Goal: Task Accomplishment & Management: Use online tool/utility

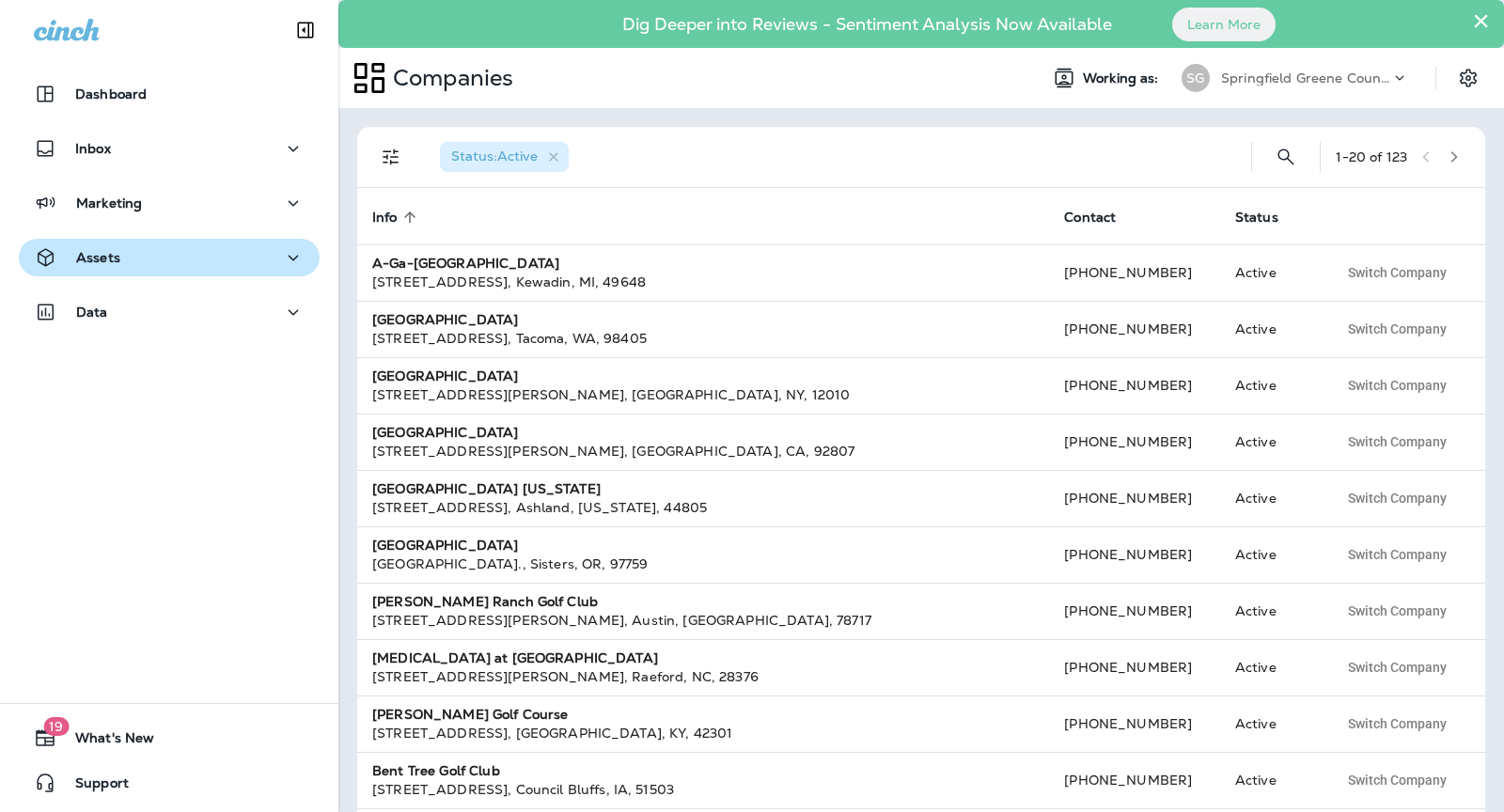
click at [187, 262] on div "Assets" at bounding box center [168, 258] width 270 height 24
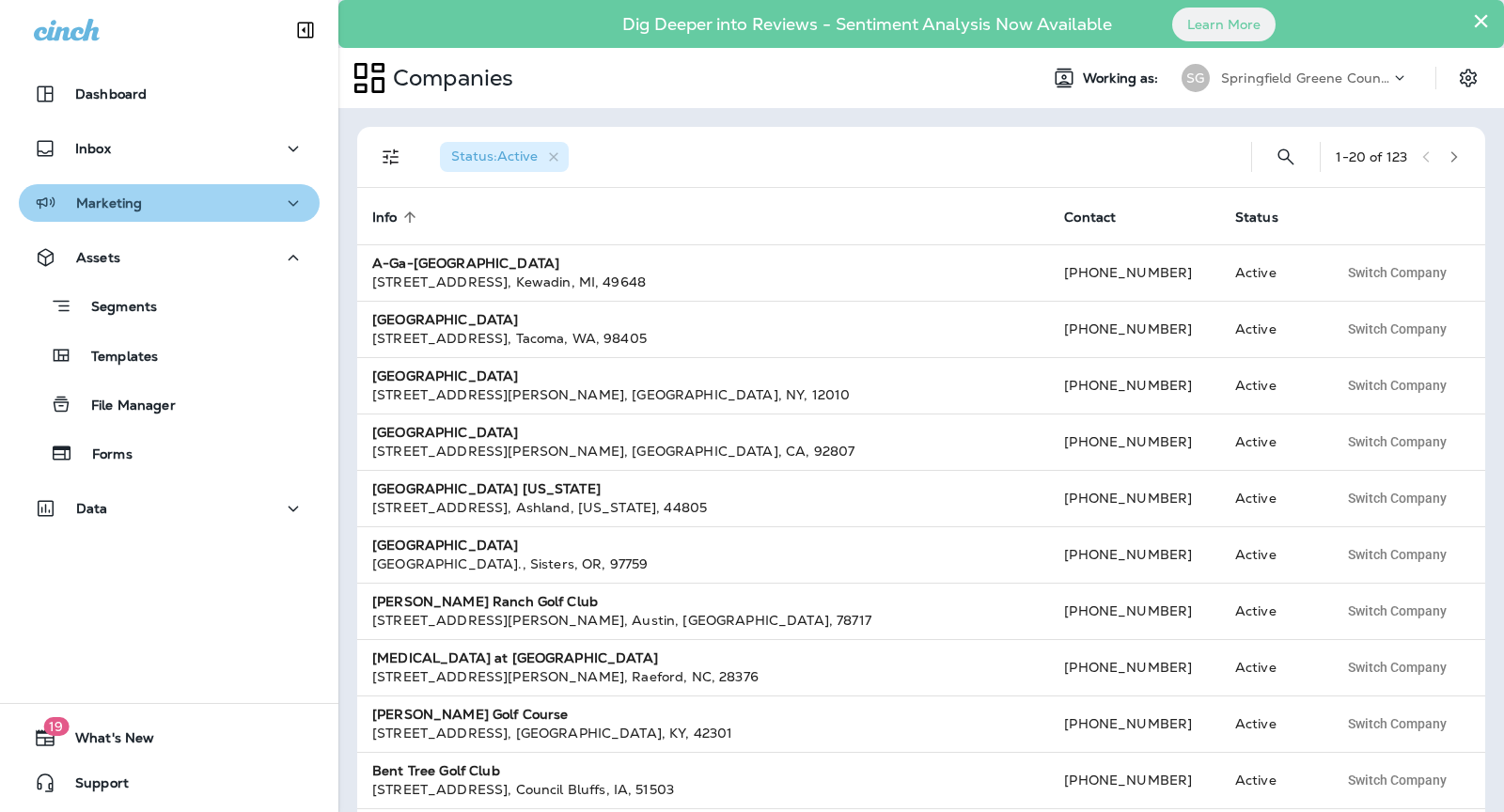
click at [180, 201] on div "Marketing" at bounding box center [168, 203] width 270 height 24
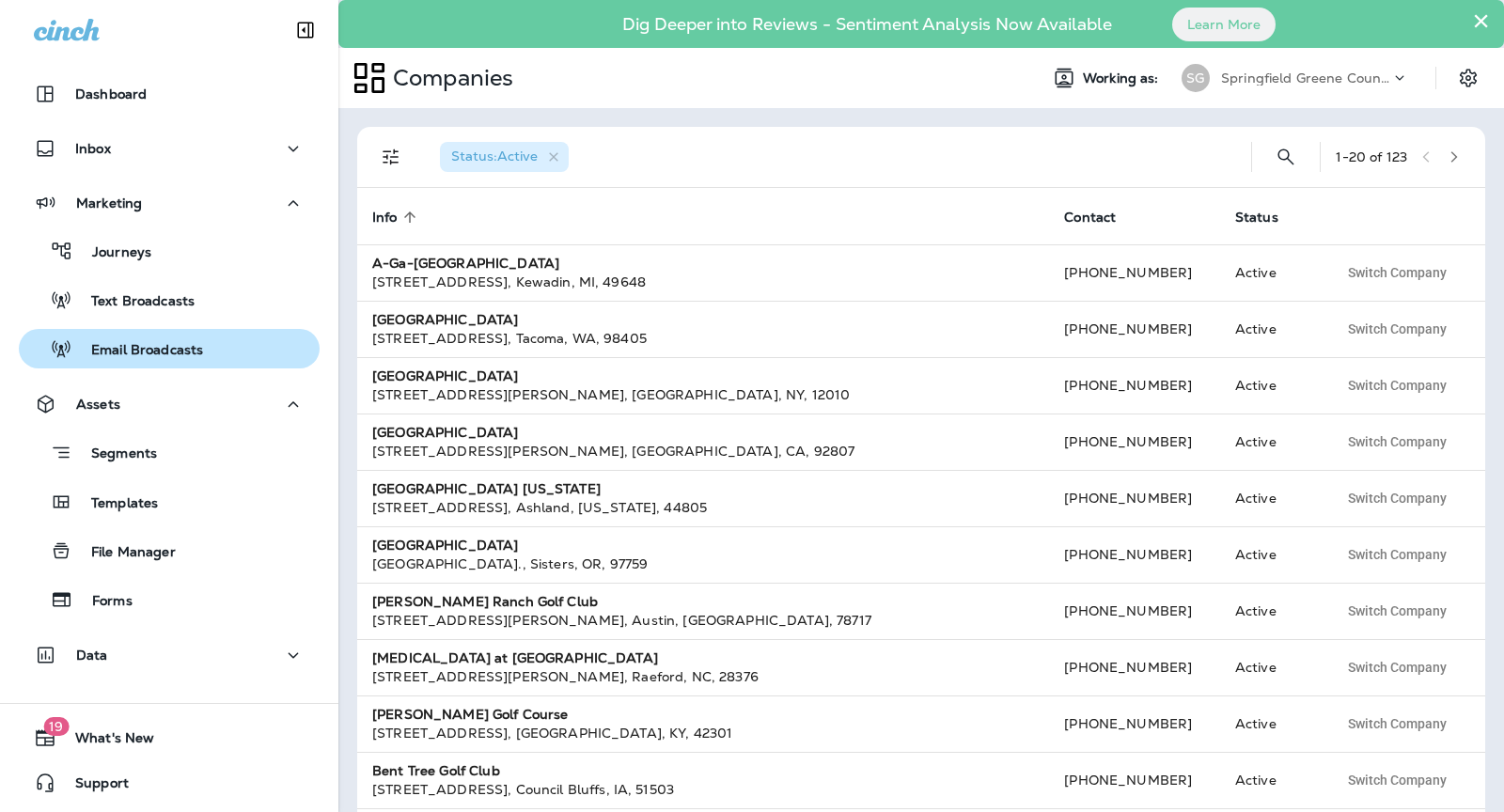
click at [177, 357] on p "Email Broadcasts" at bounding box center [138, 351] width 131 height 18
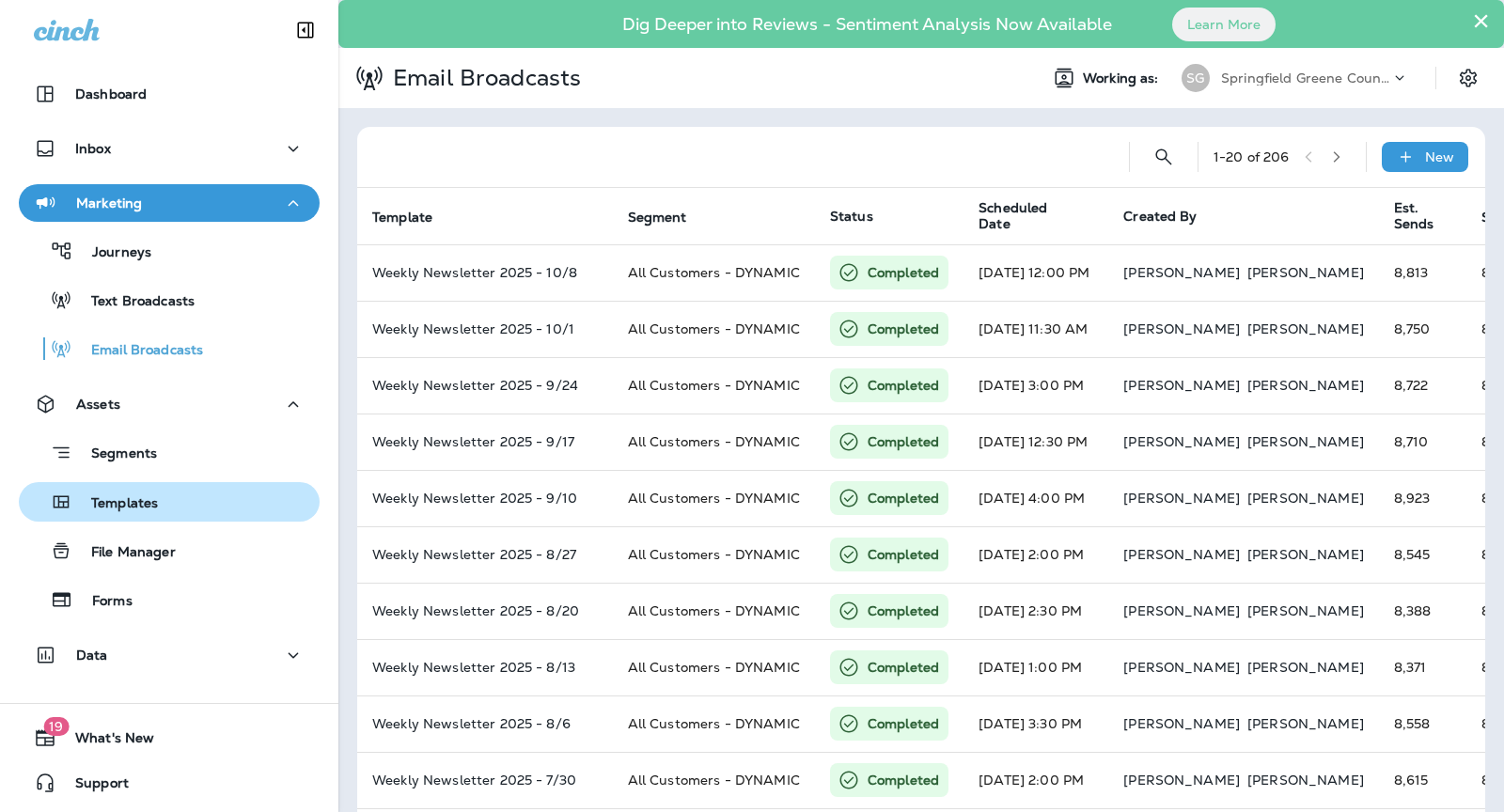
click at [179, 511] on div "Templates" at bounding box center [169, 502] width 286 height 29
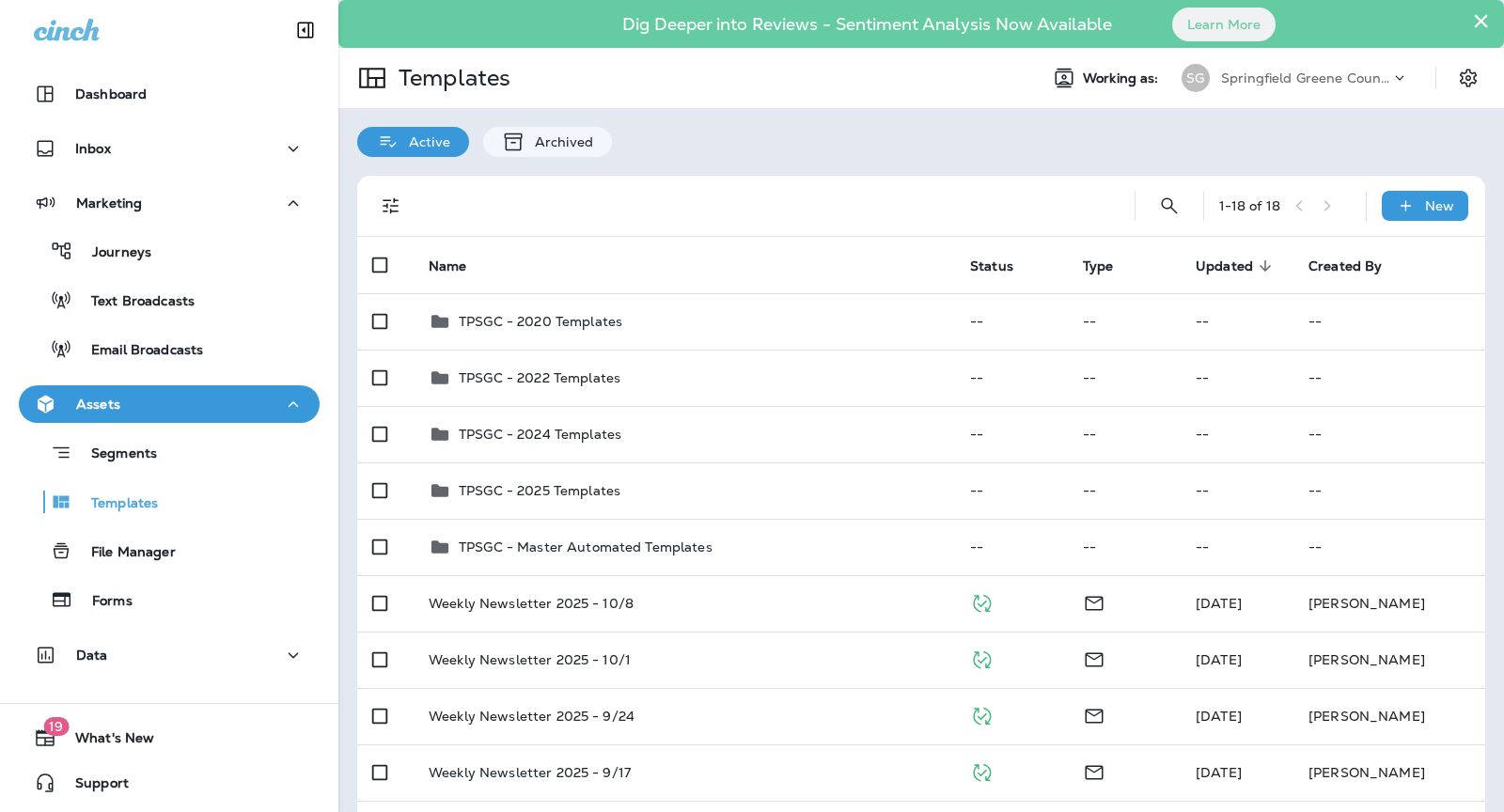
click at [1250, 75] on p "Springfield Greene County Parks and Golf" at bounding box center [1305, 78] width 169 height 15
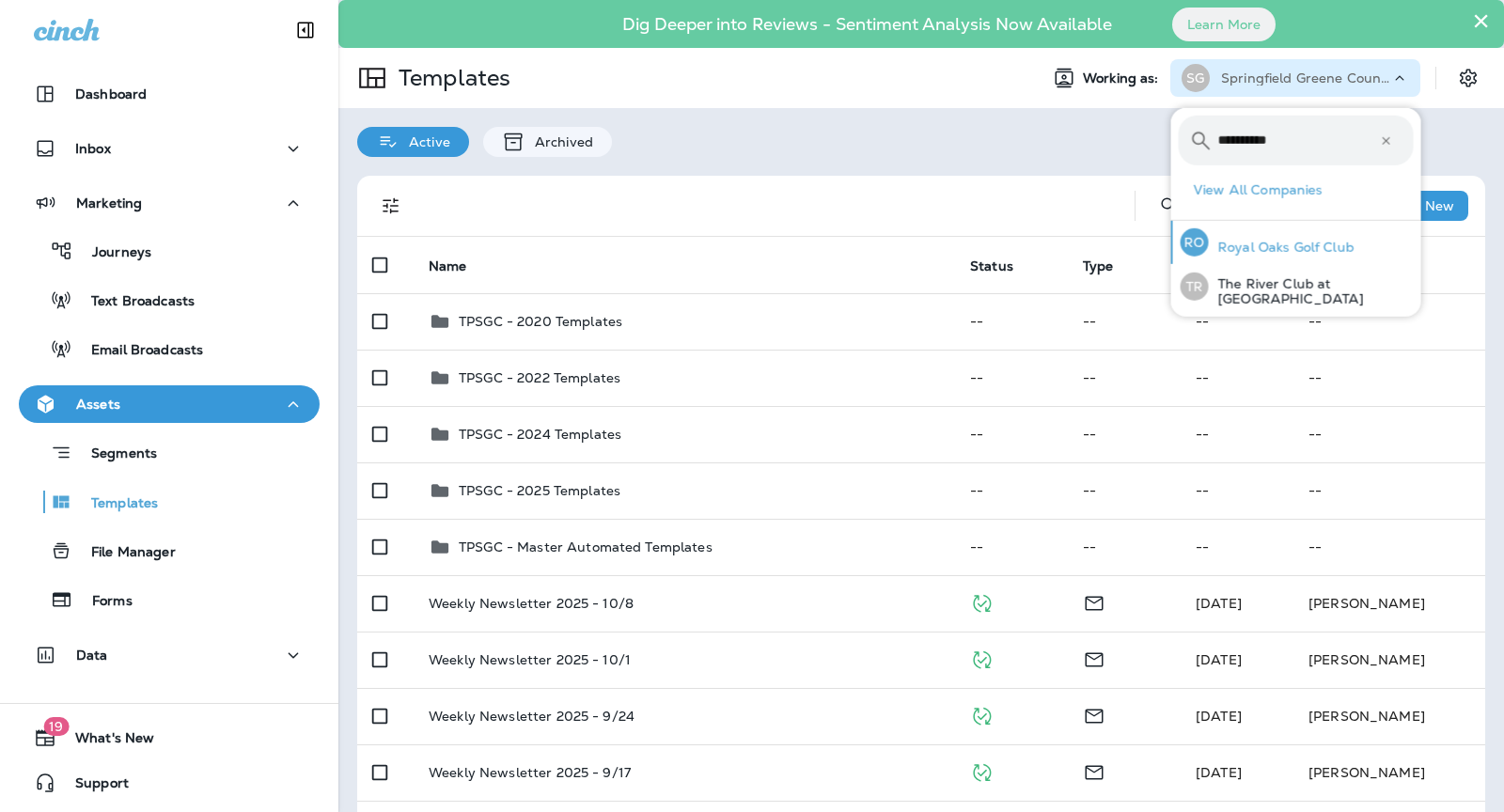
type input "**********"
click at [1269, 235] on div "RO Royal Oaks Golf Club" at bounding box center [1268, 242] width 189 height 43
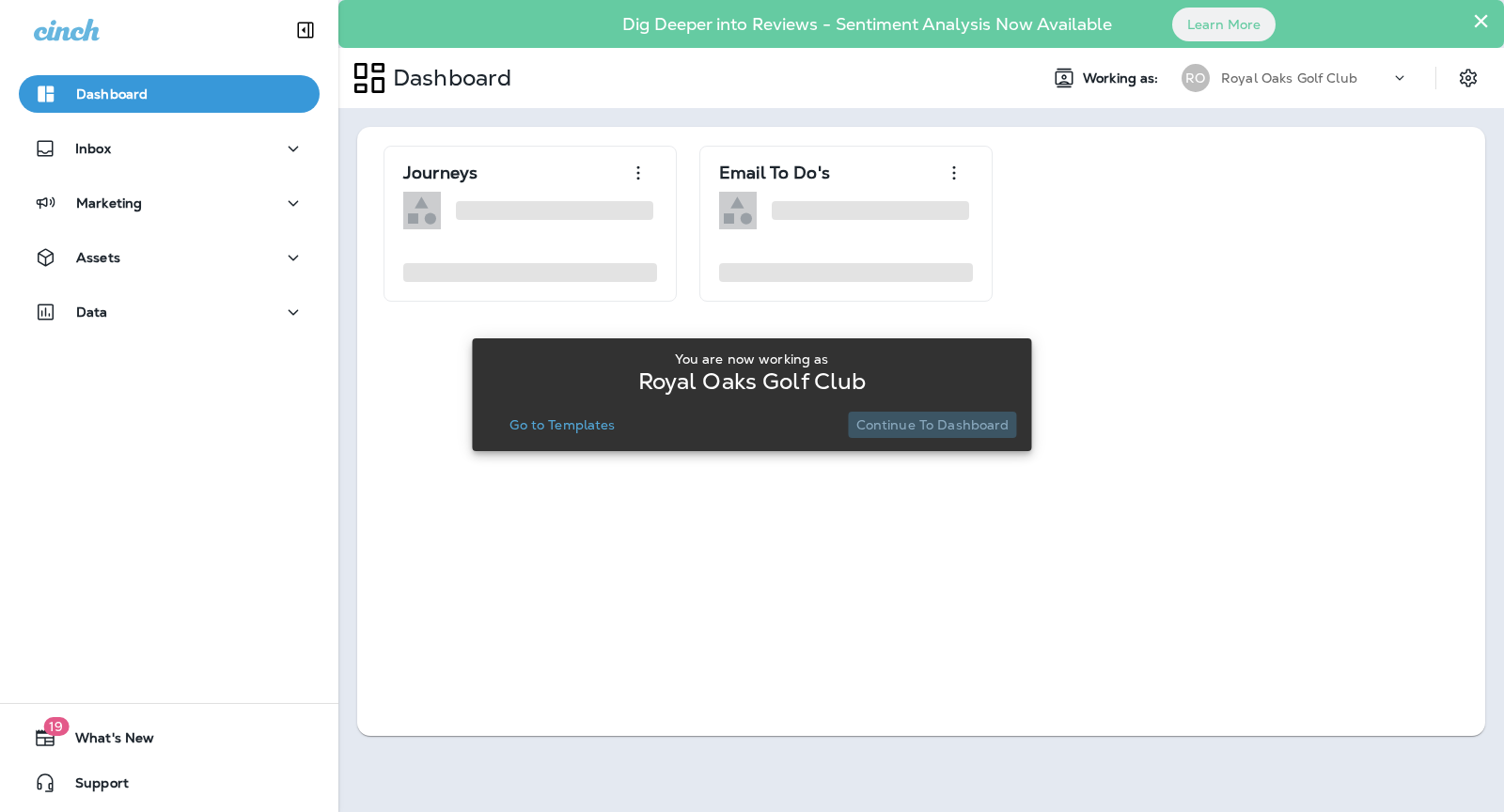
click at [960, 418] on p "Continue to Dashboard" at bounding box center [933, 425] width 153 height 15
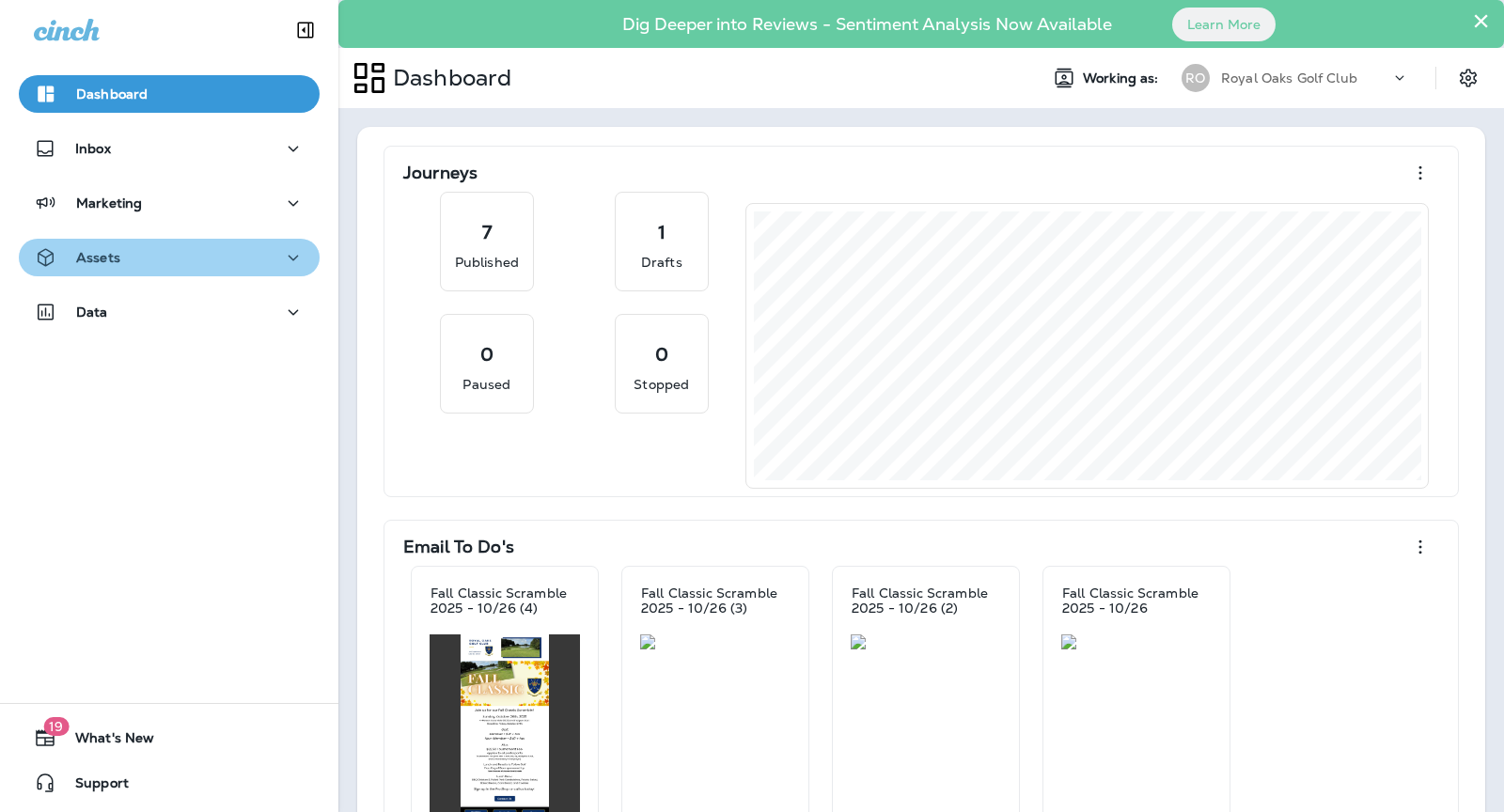
click at [175, 264] on div "Assets" at bounding box center [168, 258] width 270 height 24
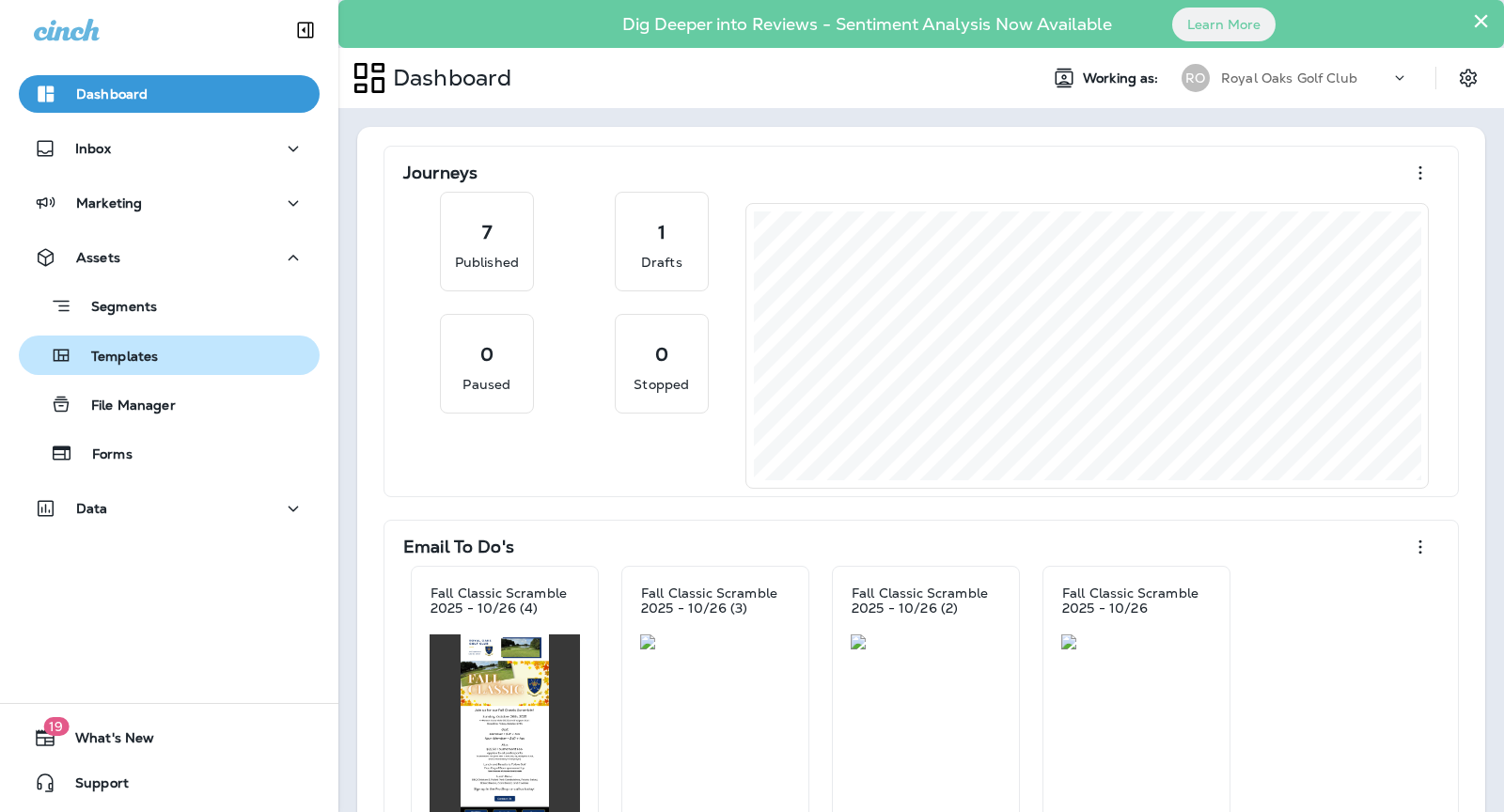
click at [185, 363] on div "Templates" at bounding box center [169, 355] width 286 height 29
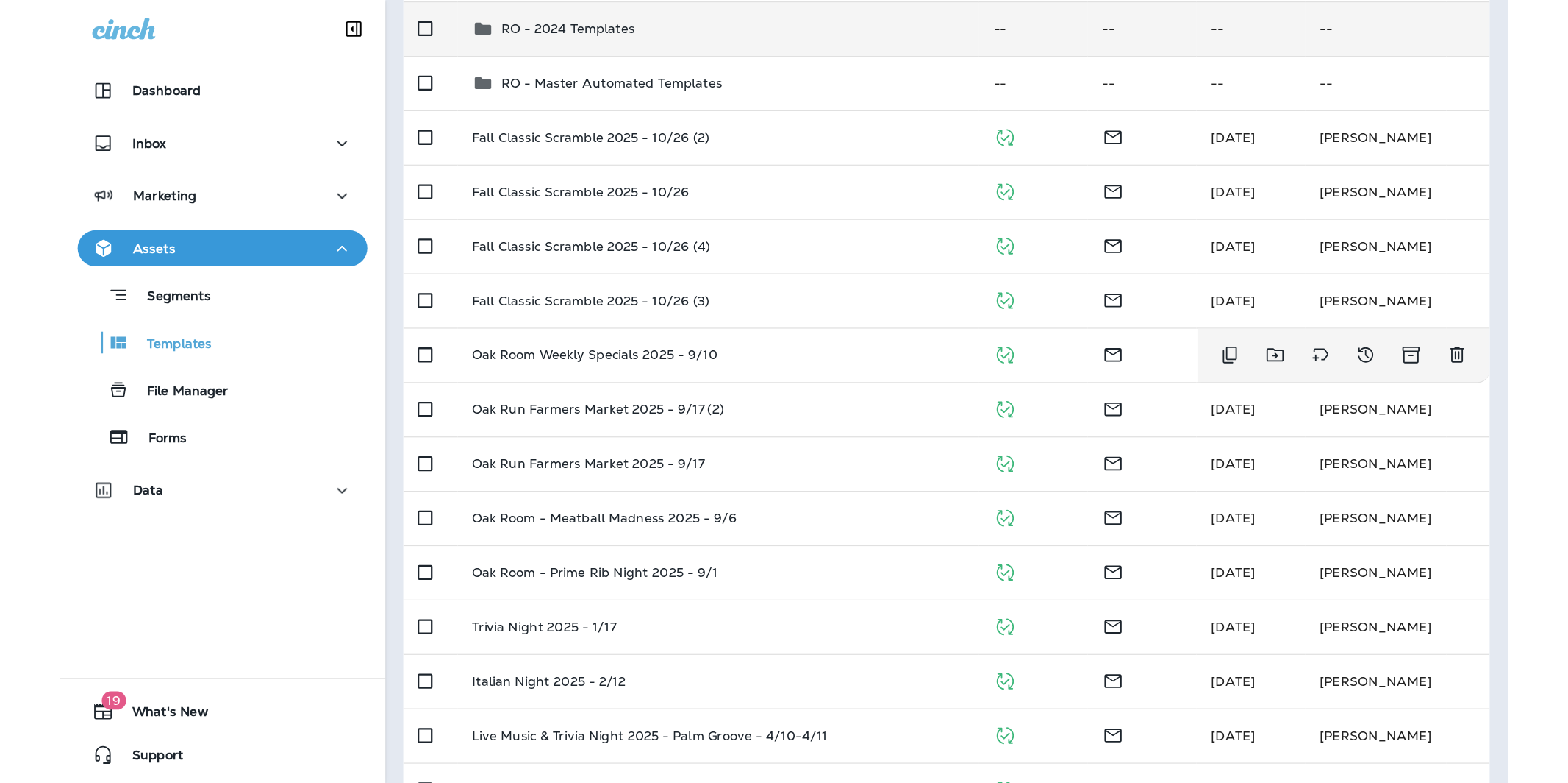
scroll to position [324, 0]
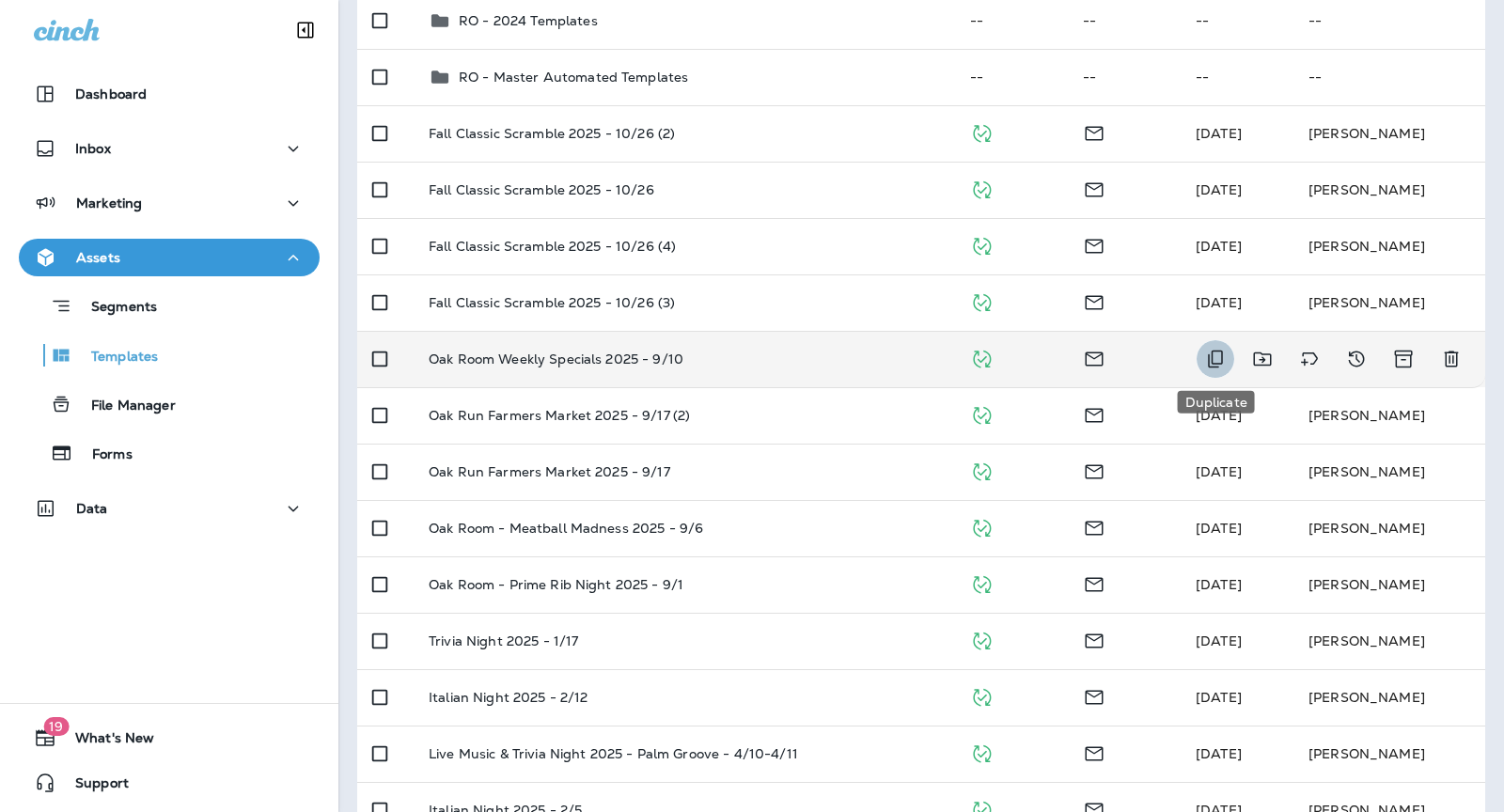
click at [1221, 354] on icon "Duplicate" at bounding box center [1215, 359] width 15 height 18
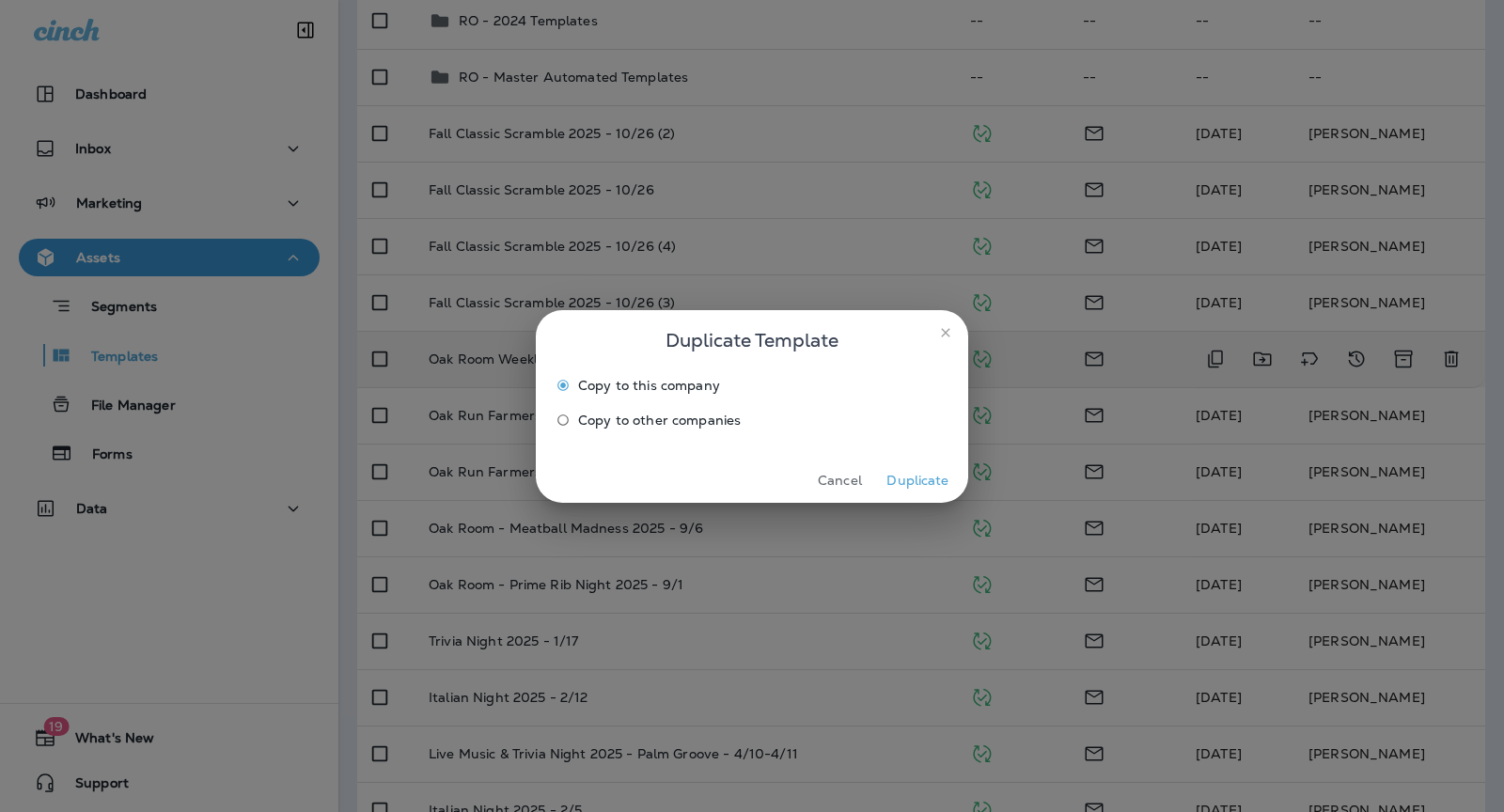
click at [929, 475] on button "Duplicate" at bounding box center [918, 481] width 71 height 29
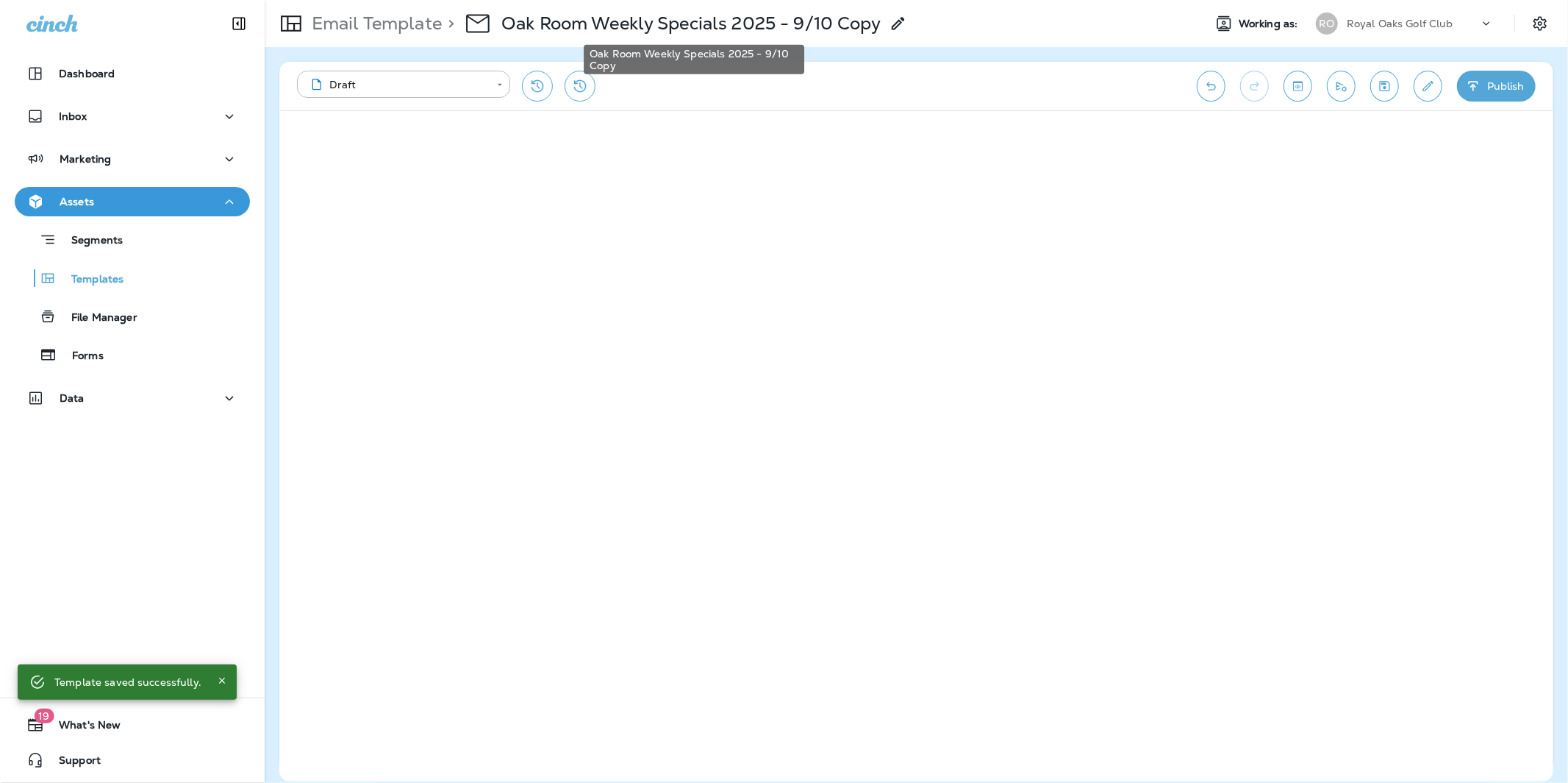
click at [779, 31] on p "Oak Room Weekly Specials 2025 - 9/10 Copy" at bounding box center [691, 24] width 380 height 22
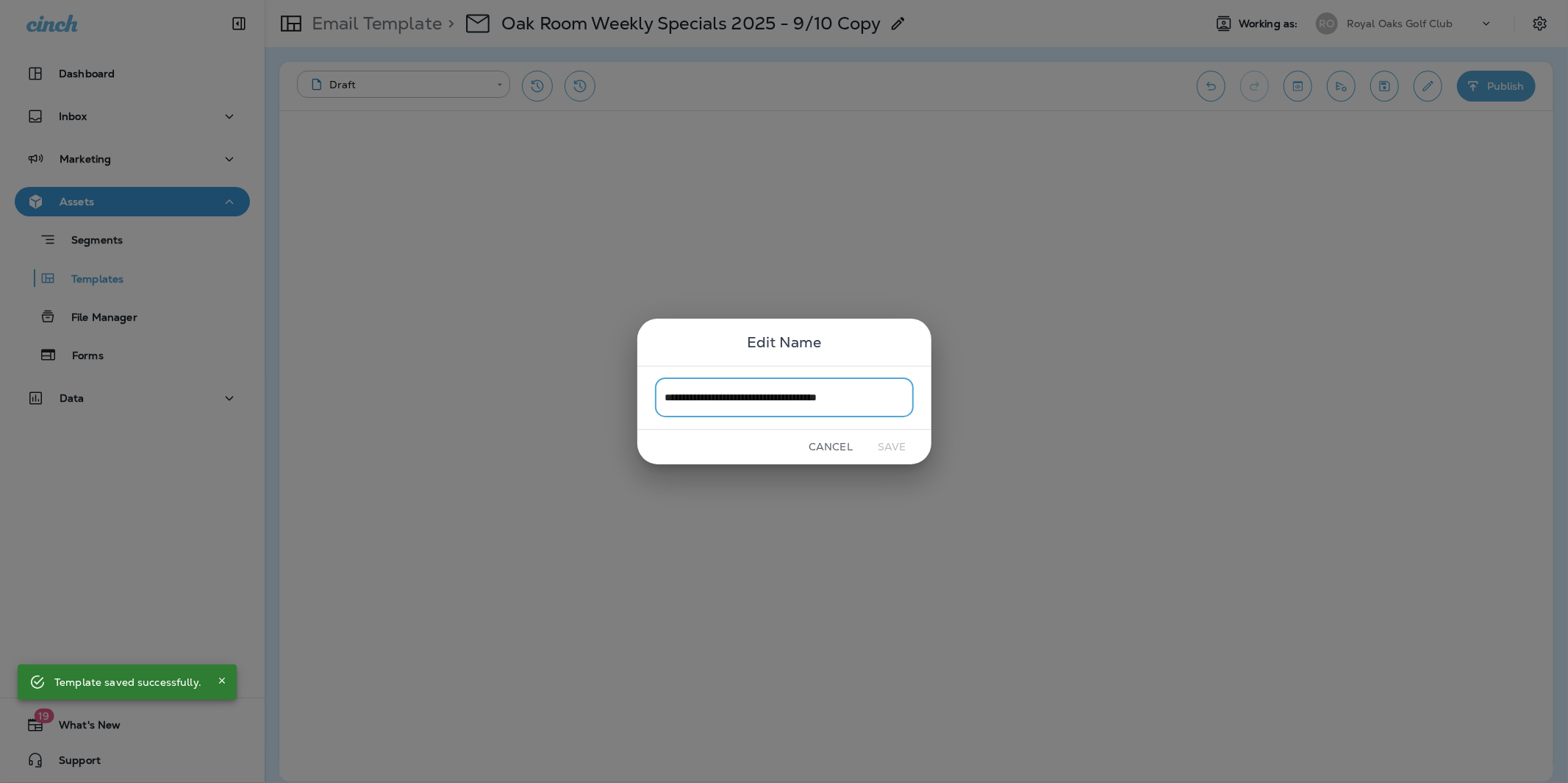
click at [882, 387] on input "**********" at bounding box center [784, 398] width 259 height 39
drag, startPoint x: 889, startPoint y: 401, endPoint x: 837, endPoint y: 400, distance: 52.0
click at [837, 400] on input "**********" at bounding box center [784, 398] width 259 height 39
type input "**********"
click at [894, 445] on button "Save" at bounding box center [892, 446] width 55 height 22
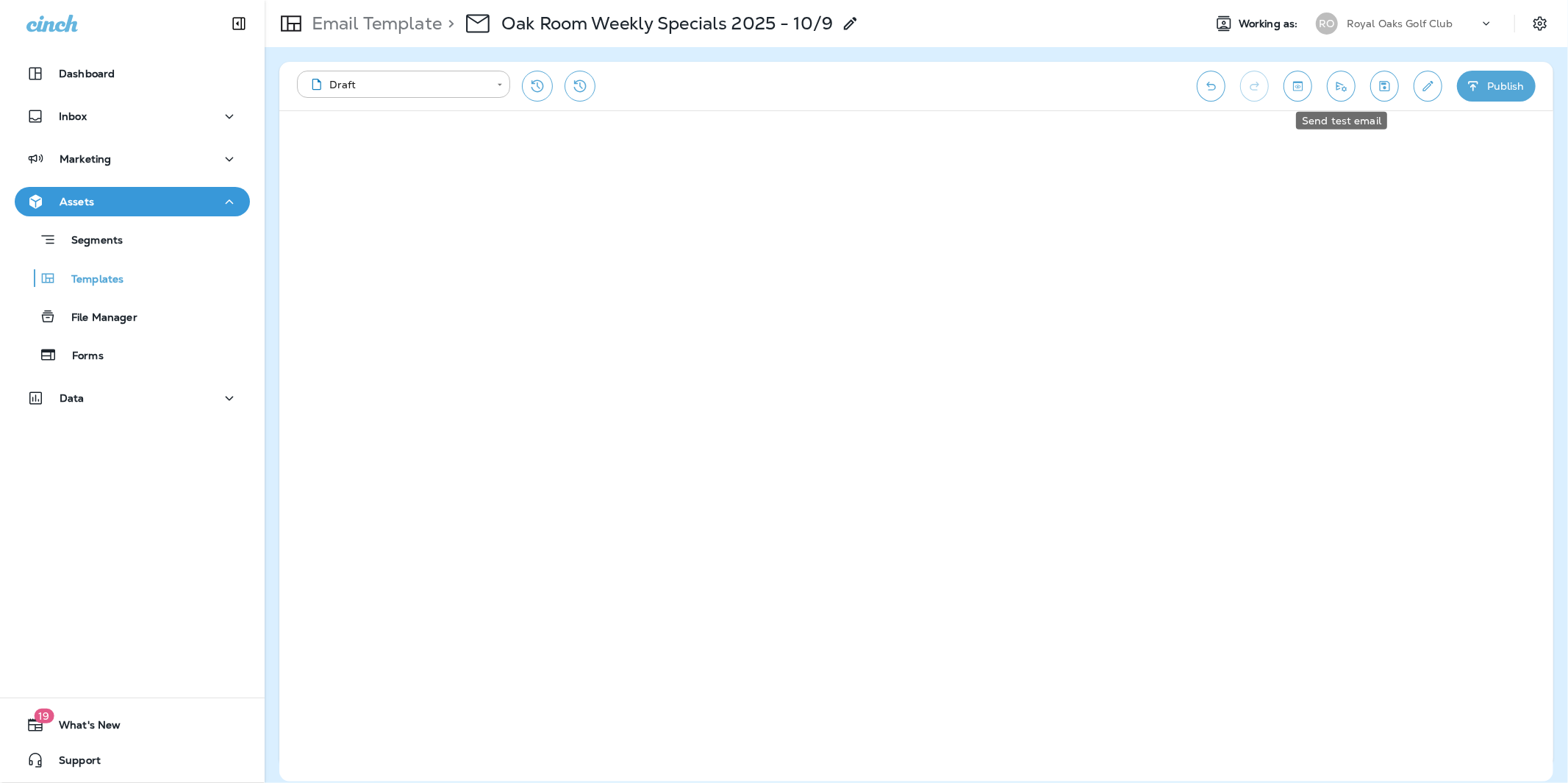
click at [1176, 85] on button "Send test email" at bounding box center [1342, 85] width 28 height 31
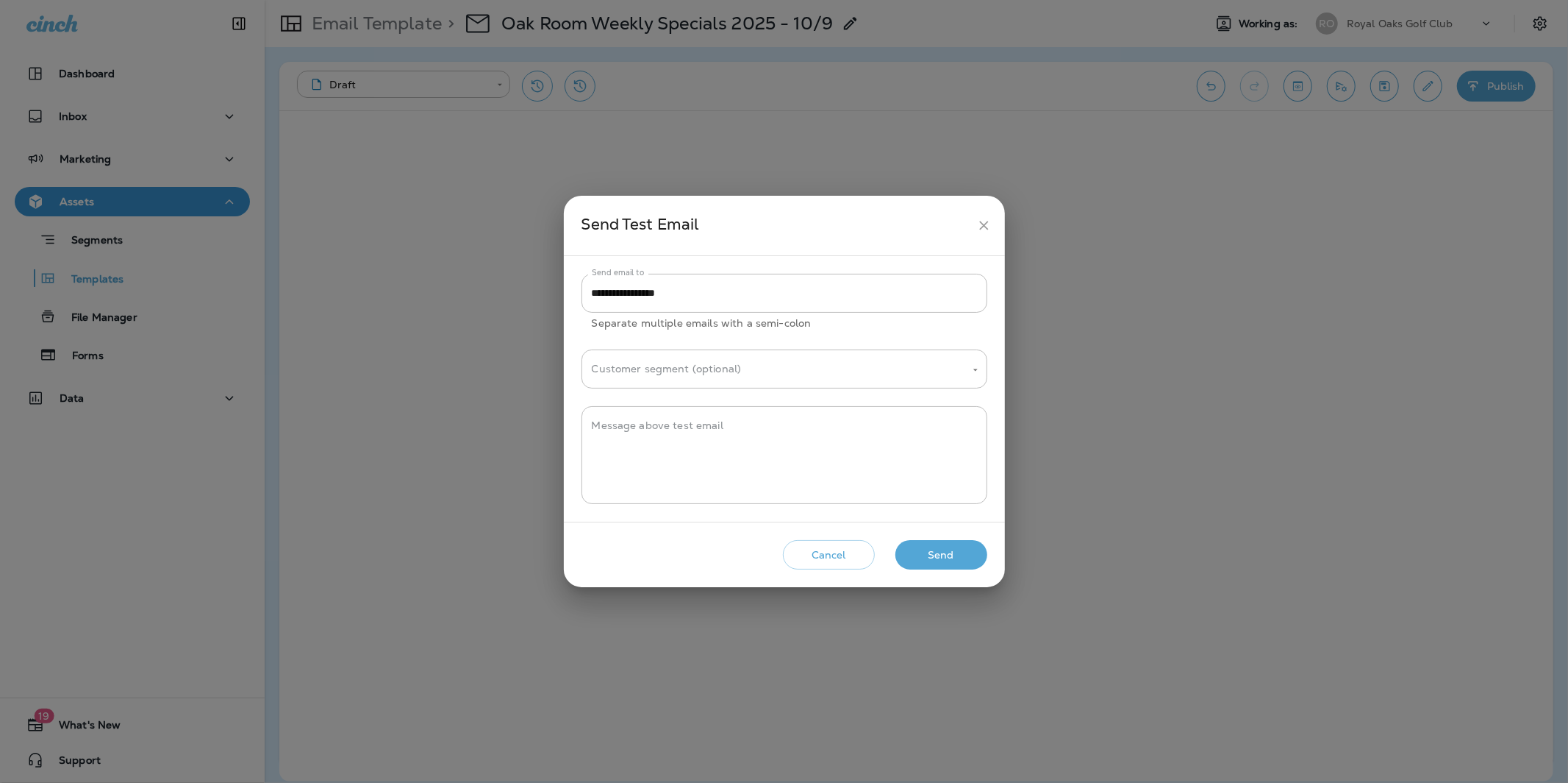
click at [923, 551] on button "Send" at bounding box center [941, 555] width 92 height 30
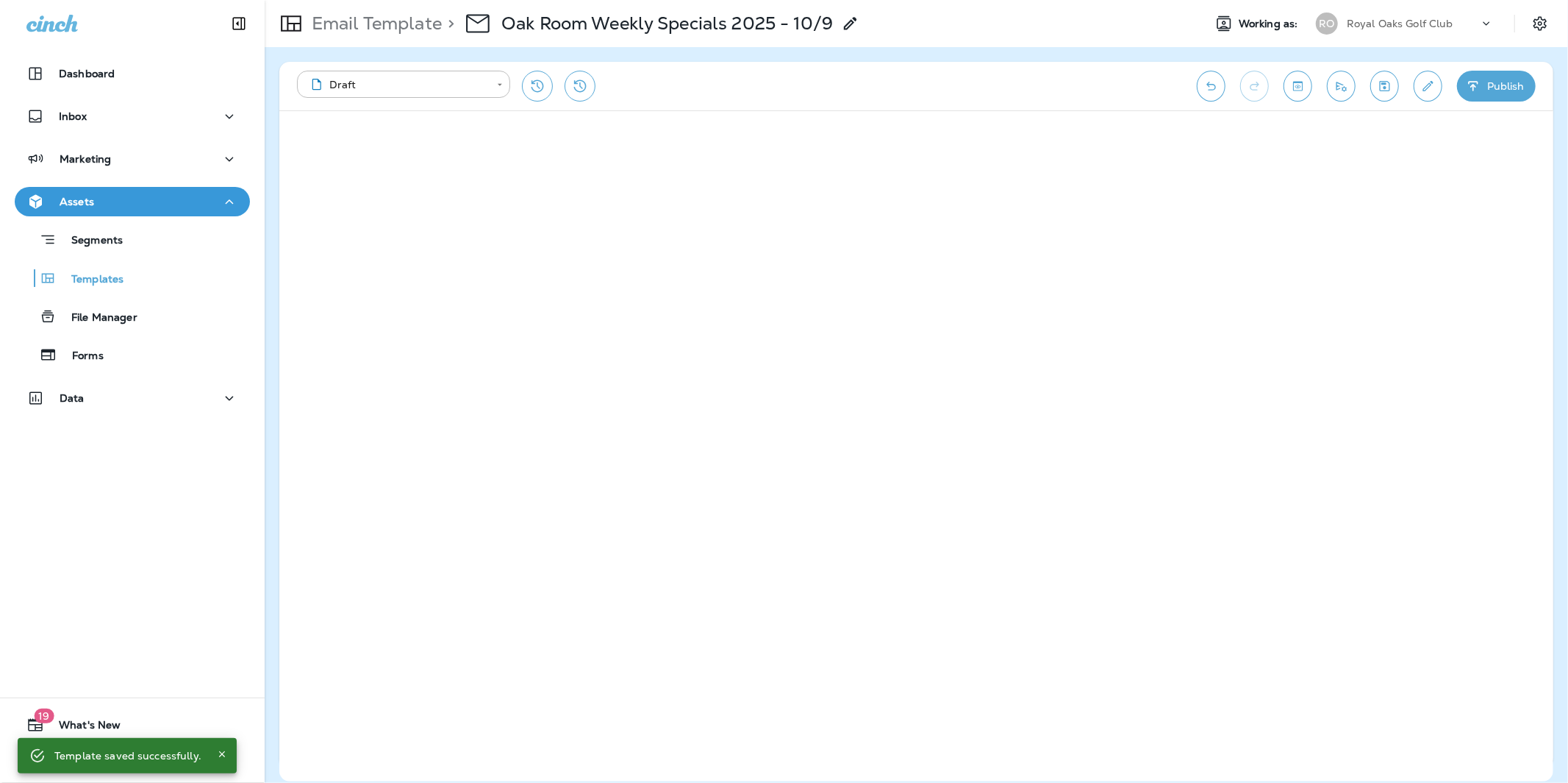
click at [1176, 89] on icon "Edit details" at bounding box center [1428, 86] width 10 height 10
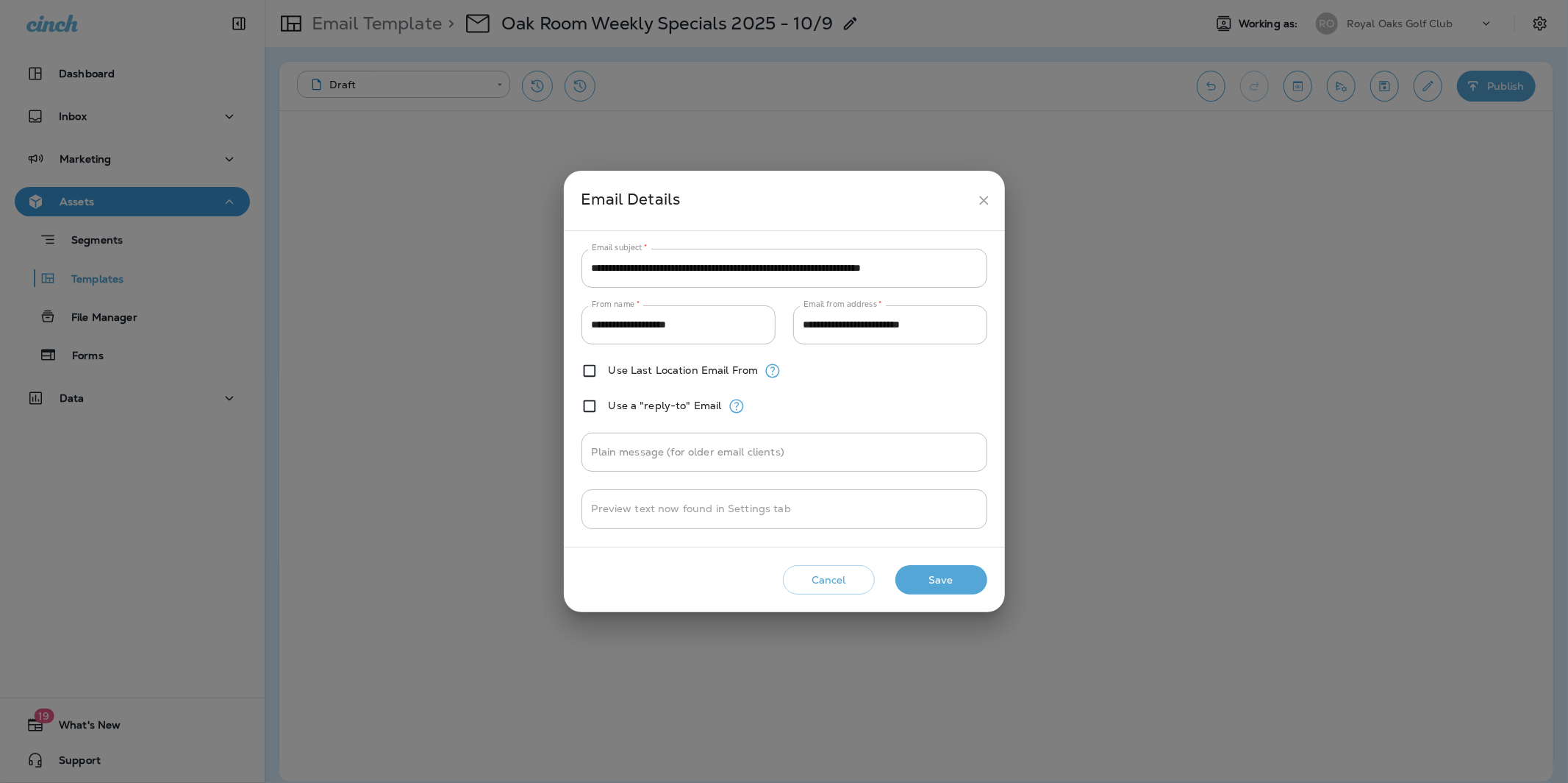
click at [936, 587] on button "Save" at bounding box center [941, 580] width 92 height 30
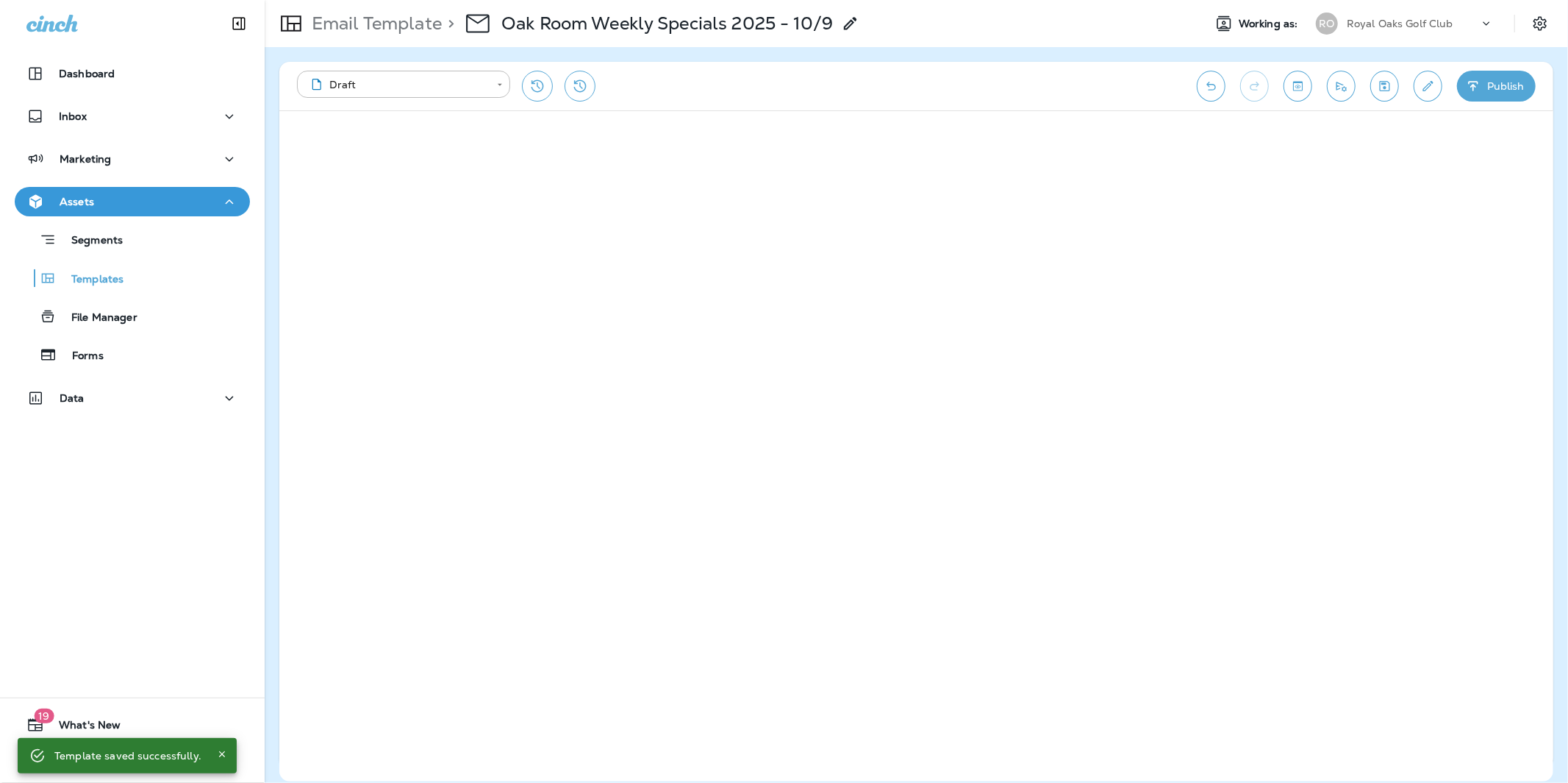
click at [1176, 100] on button "Publish" at bounding box center [1496, 85] width 78 height 31
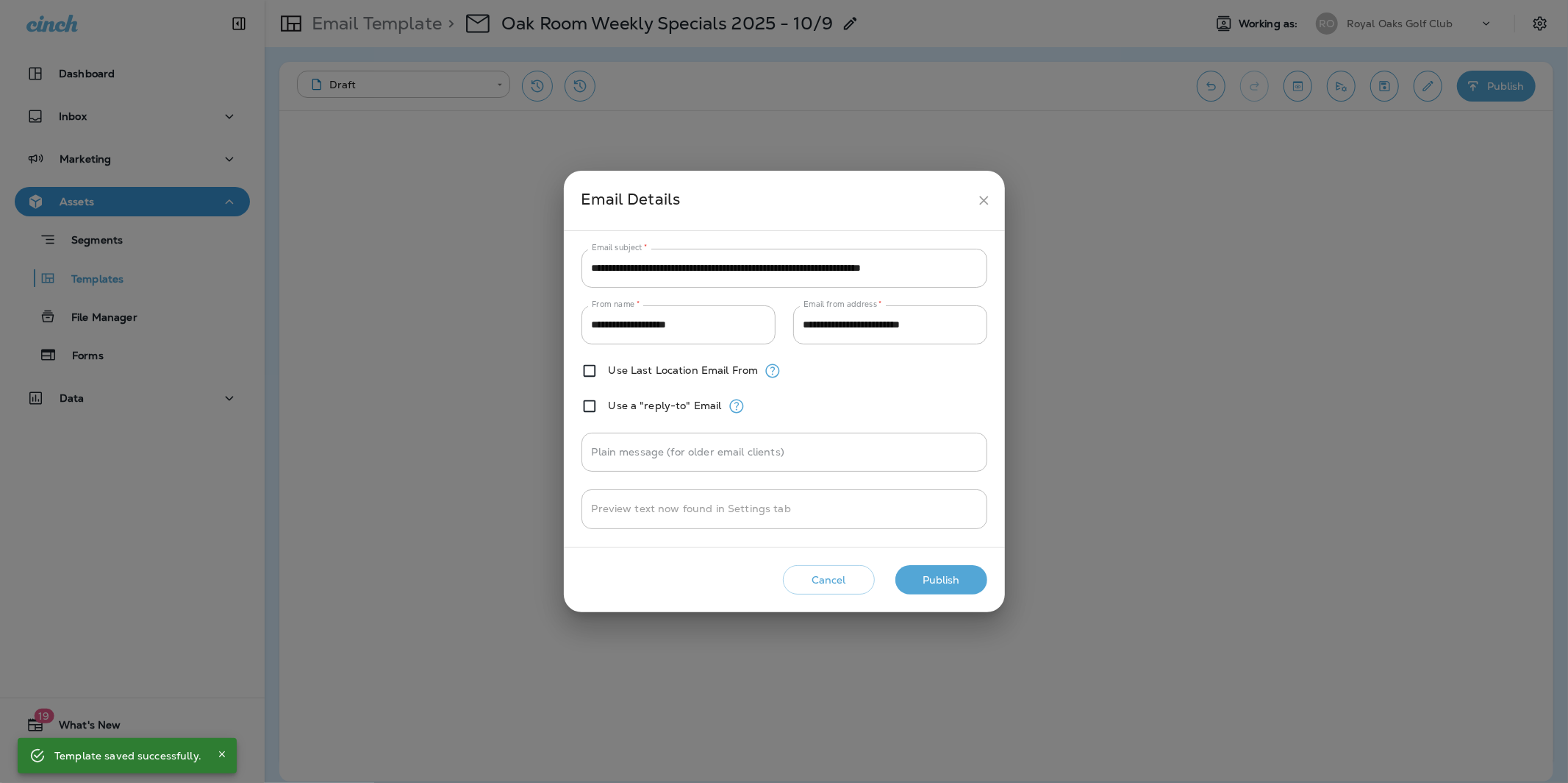
click at [914, 559] on div "Cancel Publish" at bounding box center [784, 580] width 418 height 42
click at [918, 568] on button "Publish" at bounding box center [941, 580] width 92 height 30
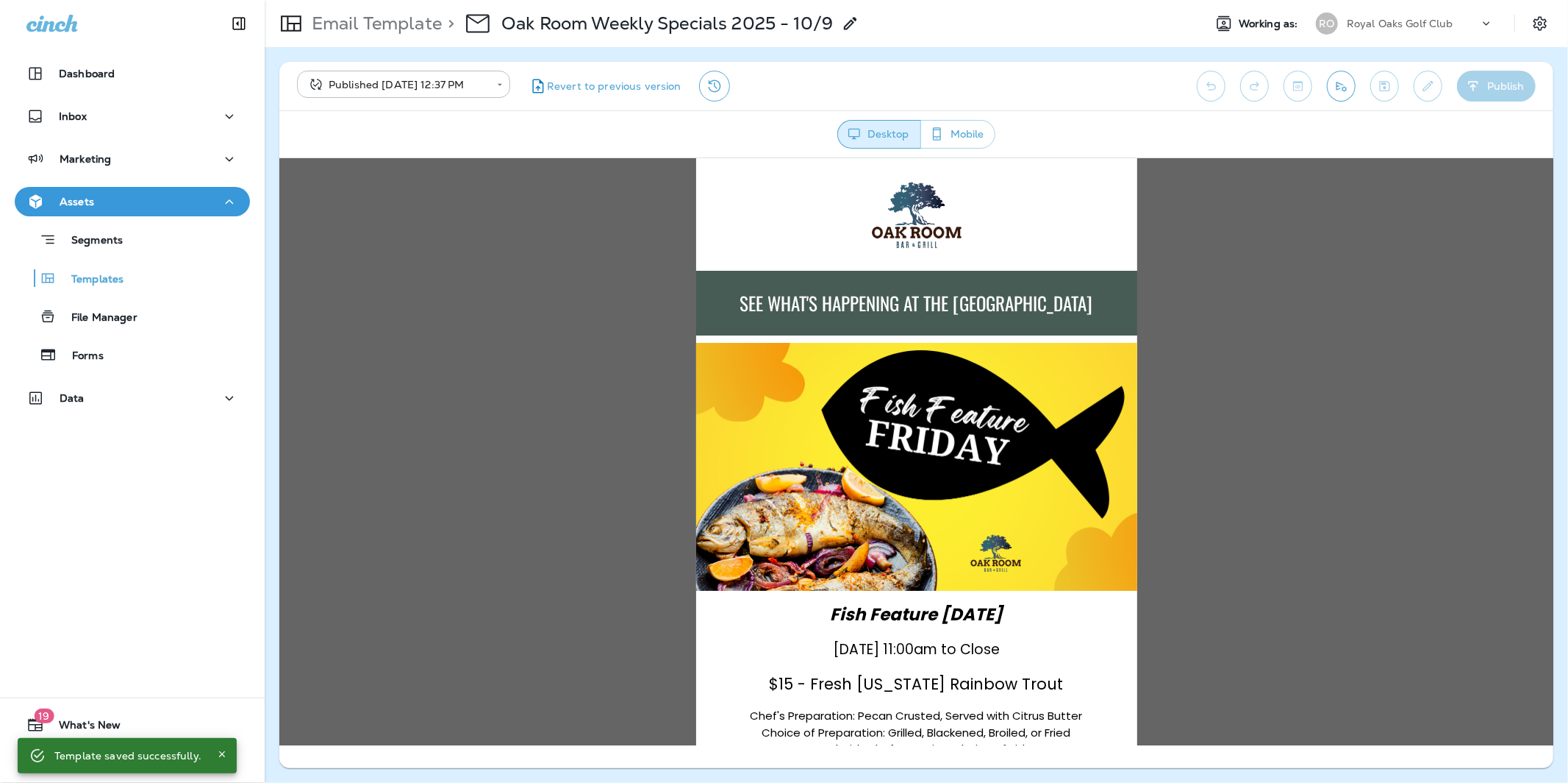
click at [1176, 27] on p "Royal Oaks Golf Club" at bounding box center [1400, 24] width 107 height 12
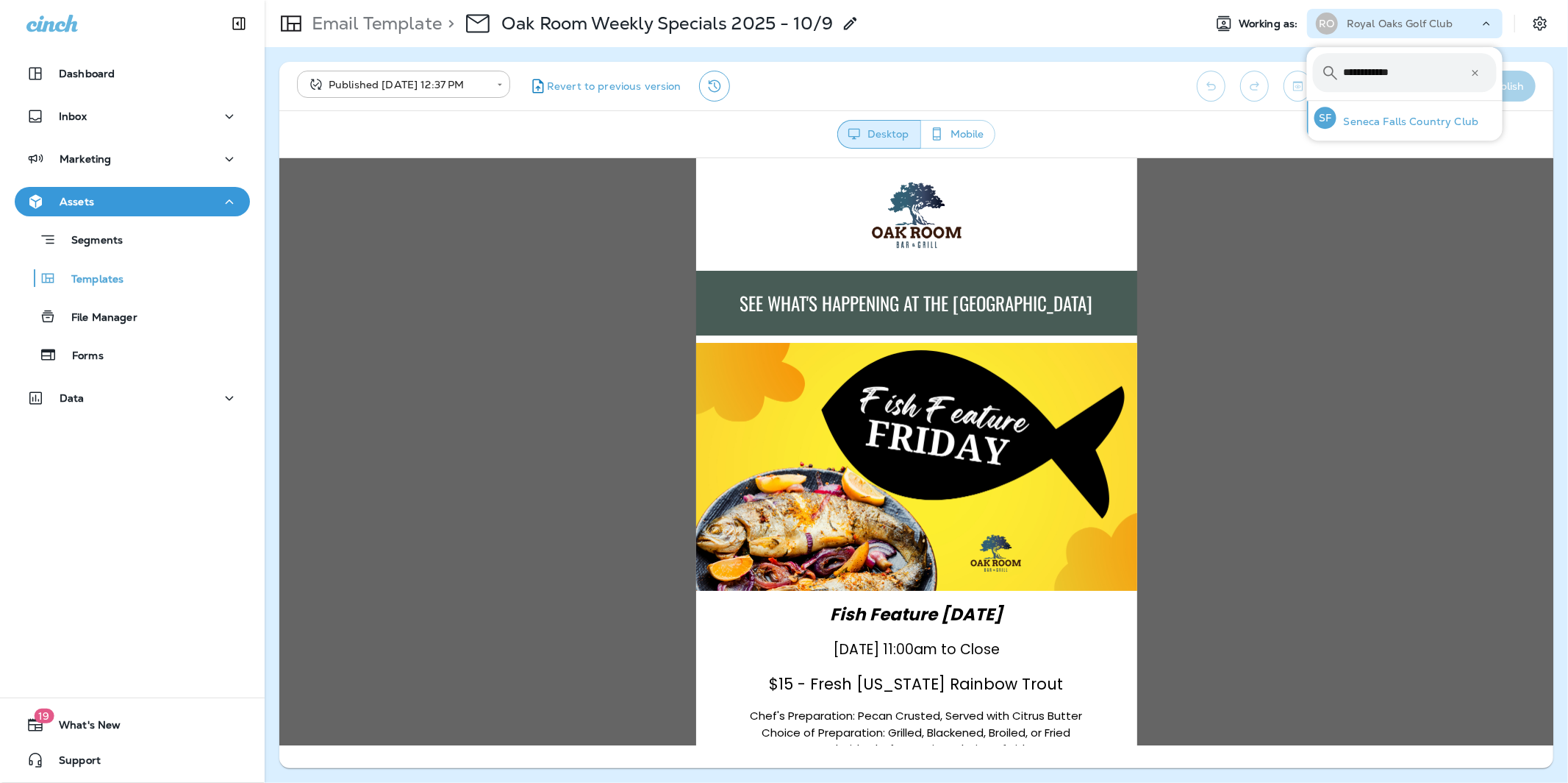
type input "**********"
click at [1176, 120] on p "Seneca Falls Country Club" at bounding box center [1407, 121] width 143 height 12
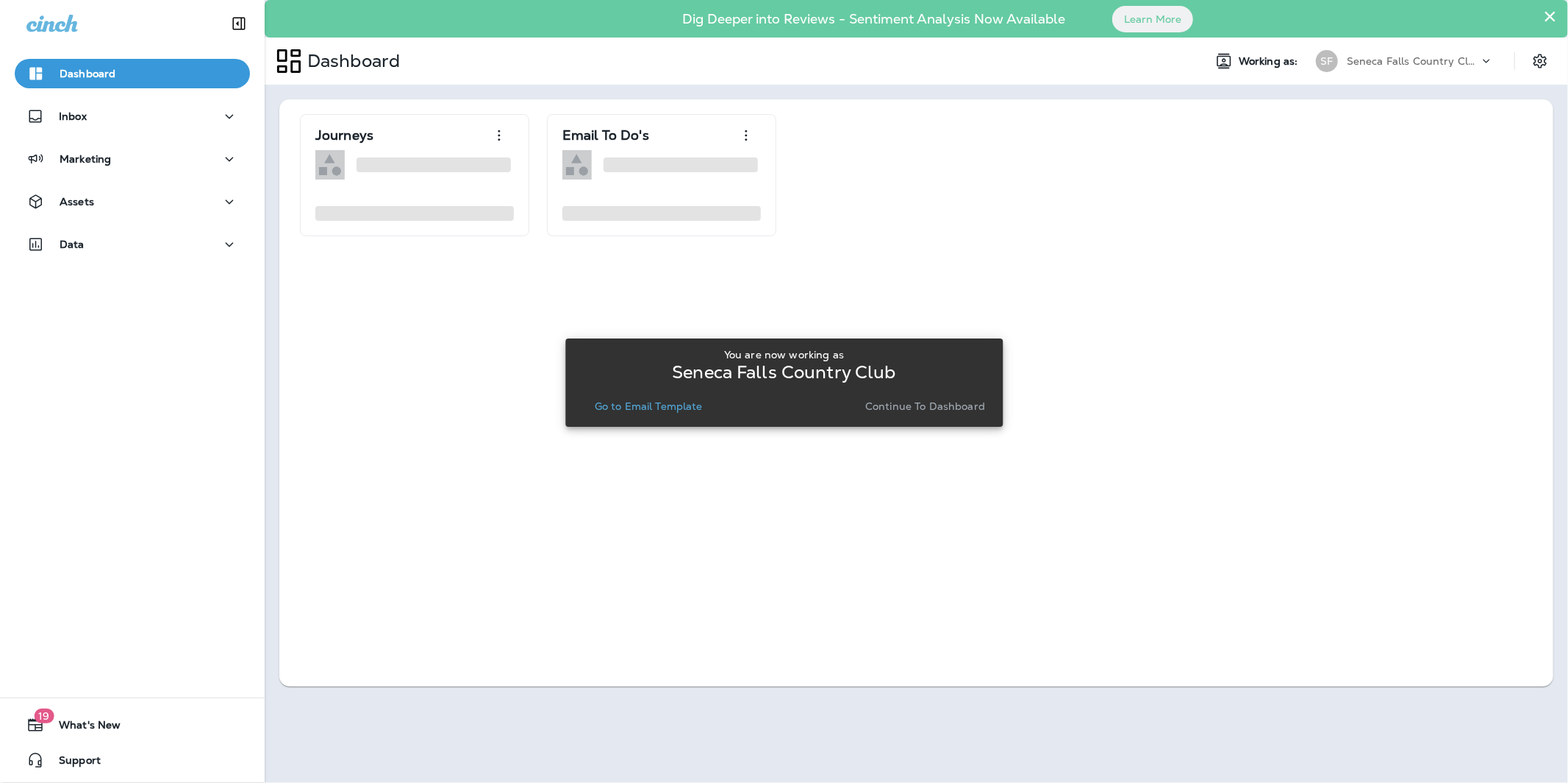
click at [936, 400] on p "Continue to Dashboard" at bounding box center [925, 406] width 120 height 12
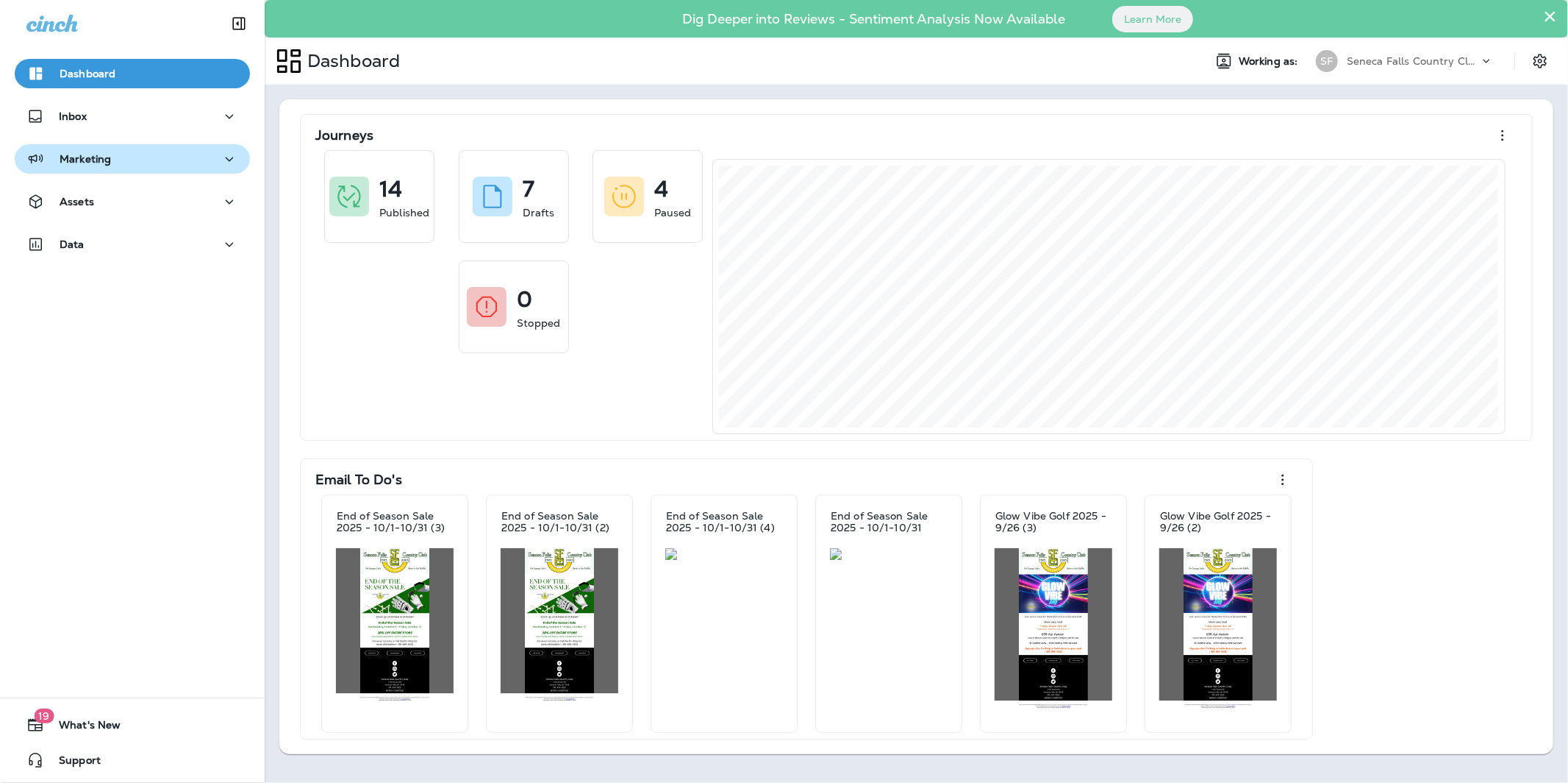
click at [100, 148] on button "Marketing" at bounding box center [132, 159] width 235 height 29
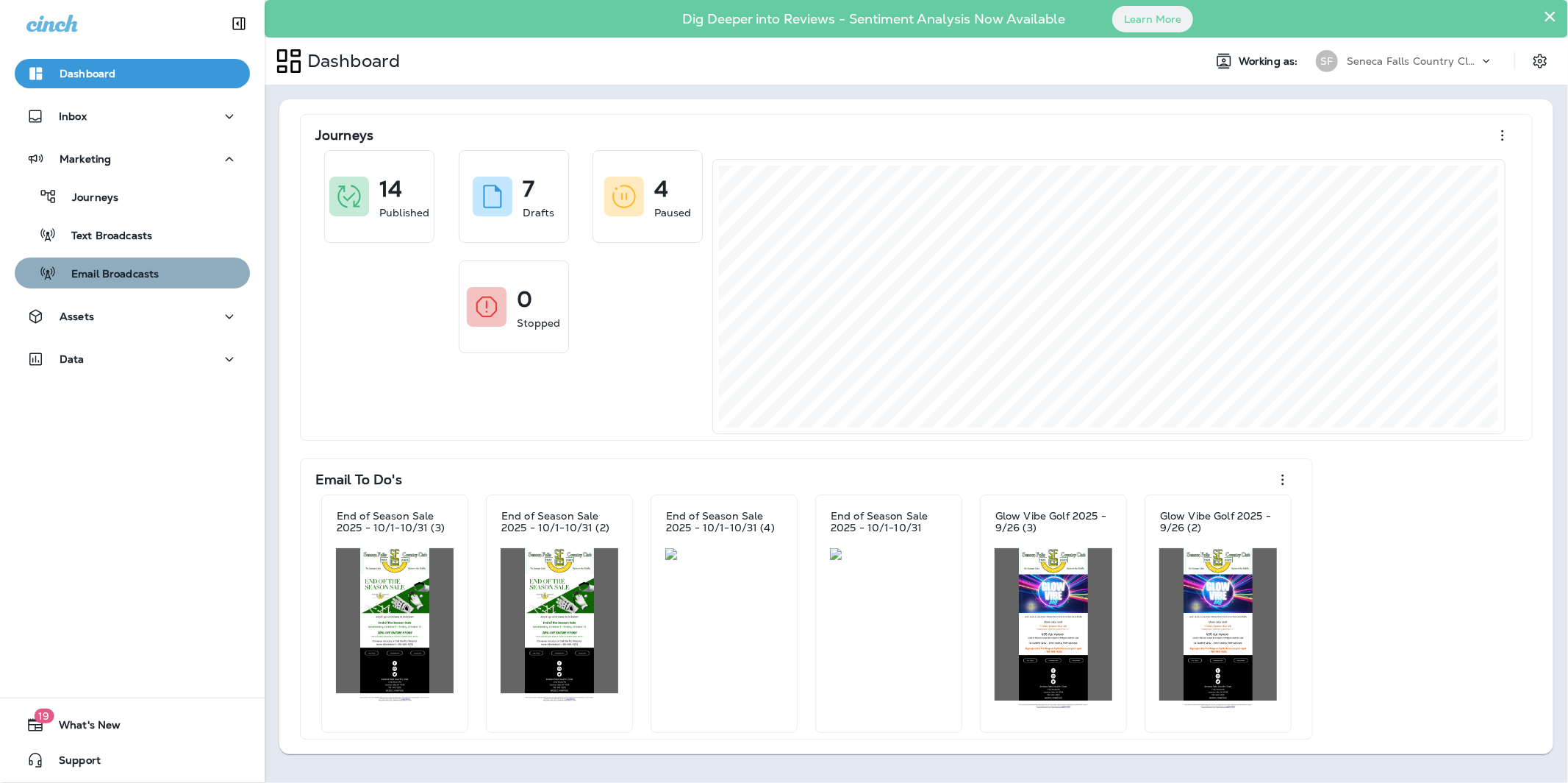
click at [113, 276] on p "Email Broadcasts" at bounding box center [108, 274] width 102 height 14
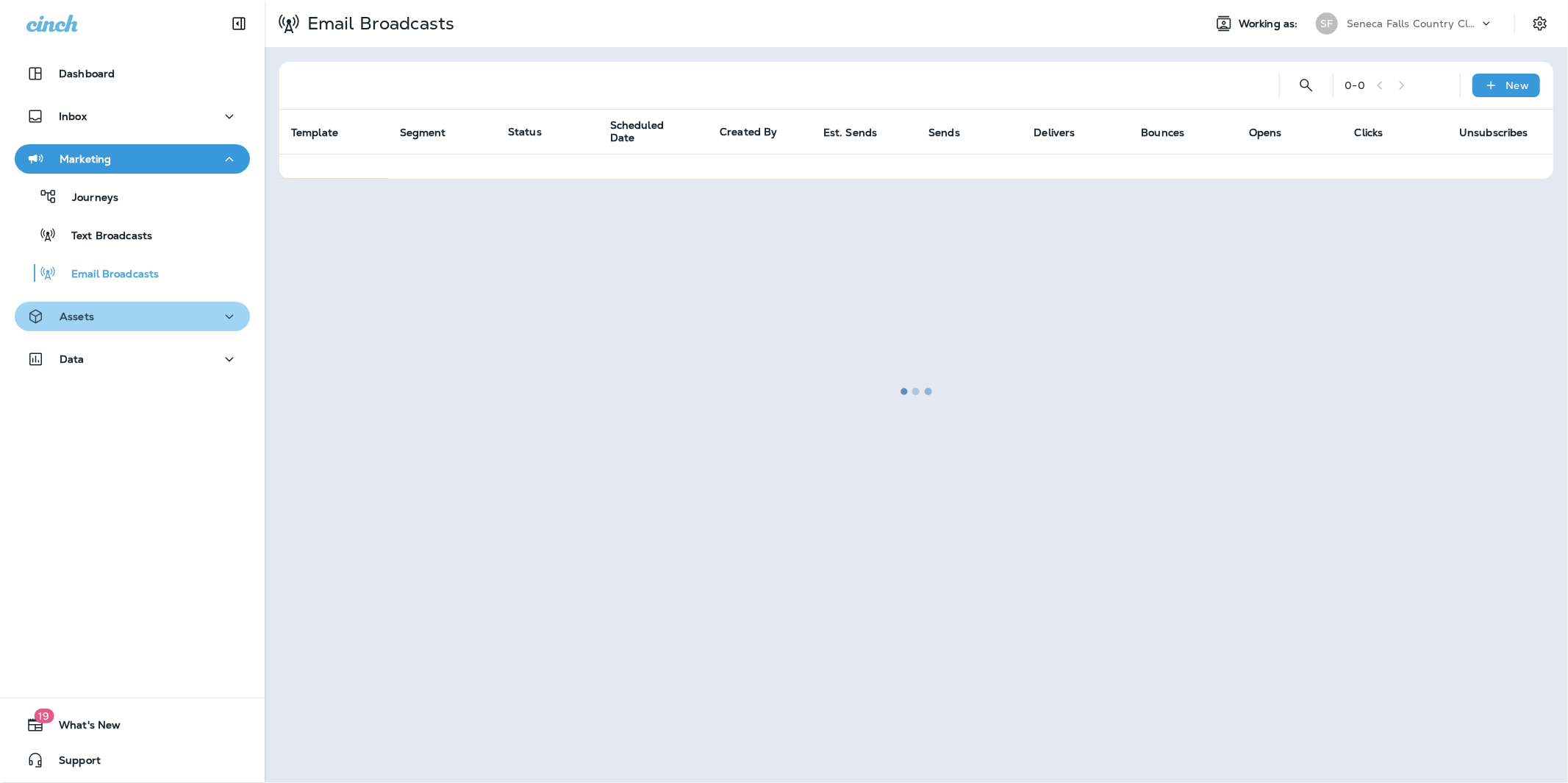
click at [114, 305] on button "Assets" at bounding box center [132, 316] width 235 height 29
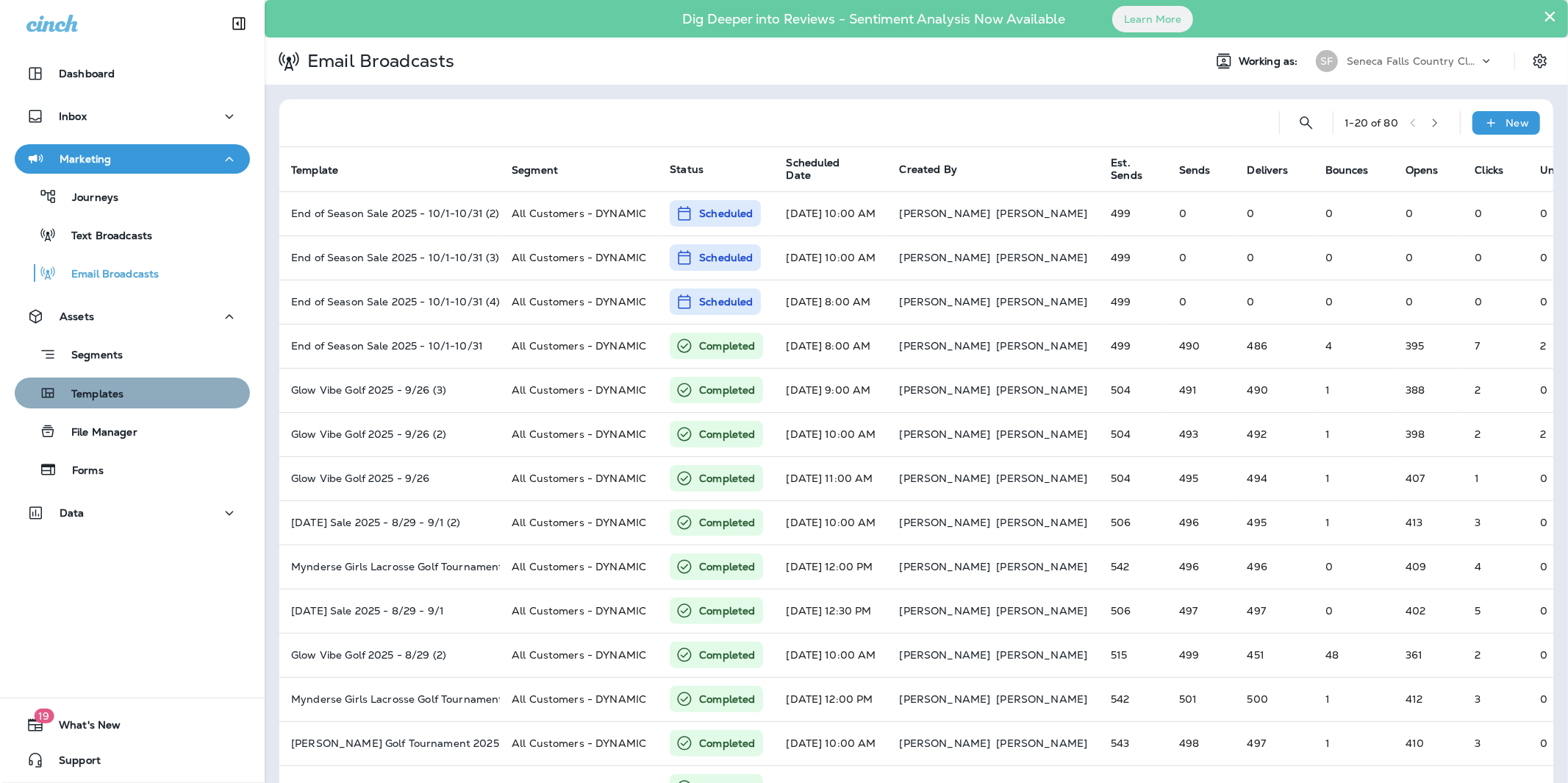
click at [127, 401] on div "Templates" at bounding box center [132, 393] width 223 height 22
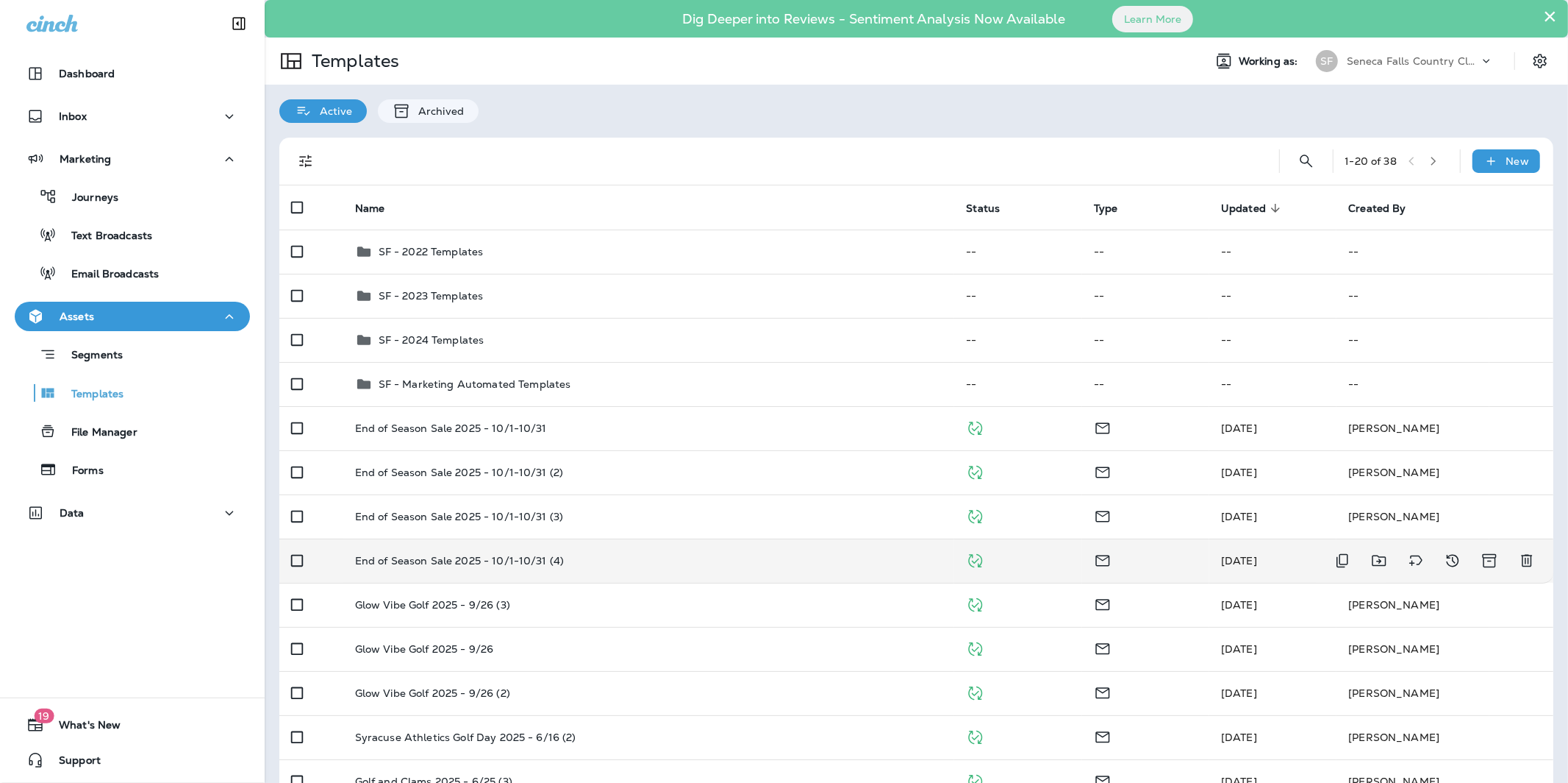
click at [604, 574] on td "End of Season Sale 2025 - 10/1-10/31 (4)" at bounding box center [649, 560] width 611 height 44
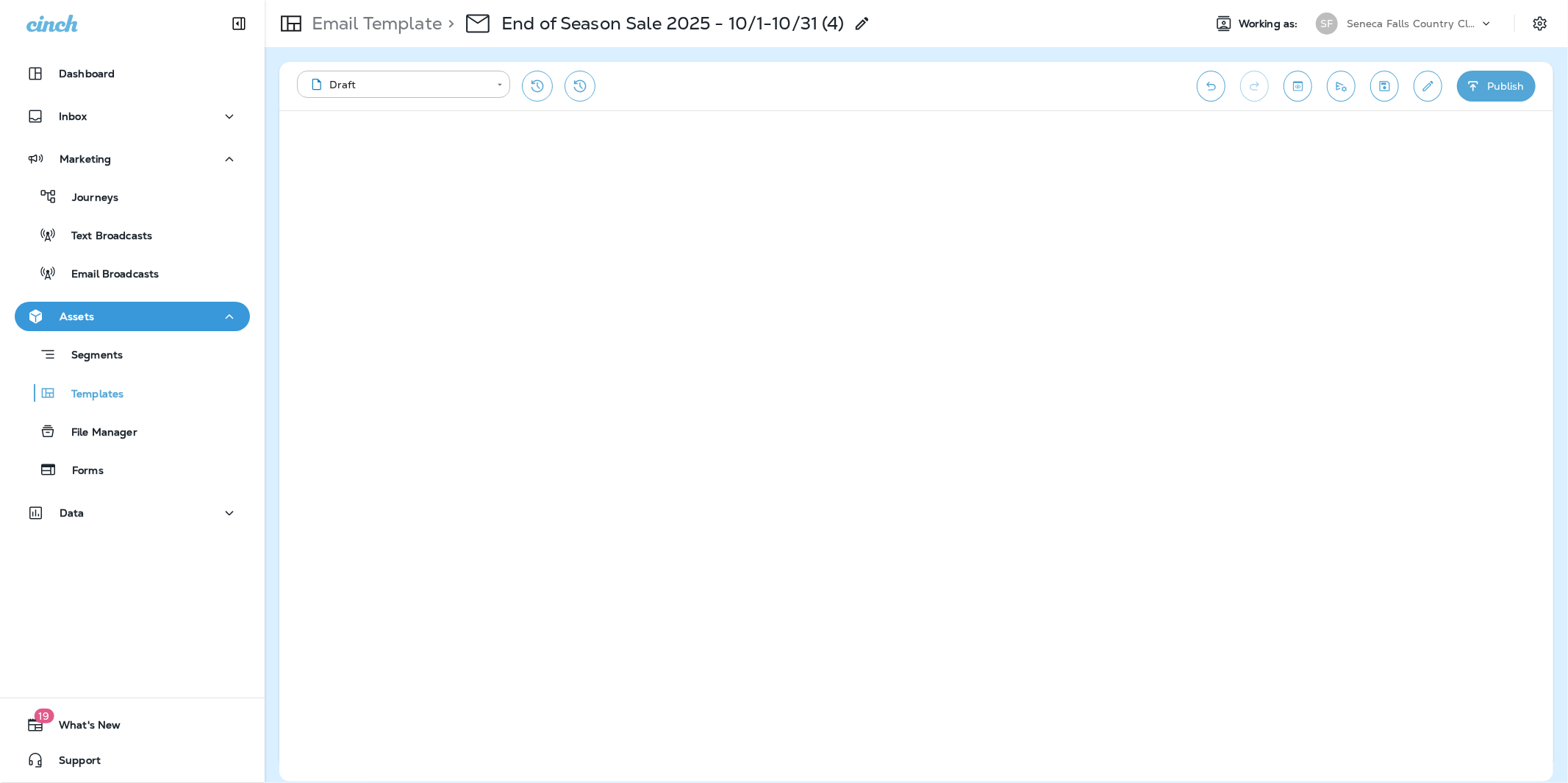
click at [1176, 97] on button "Edit details" at bounding box center [1428, 85] width 28 height 31
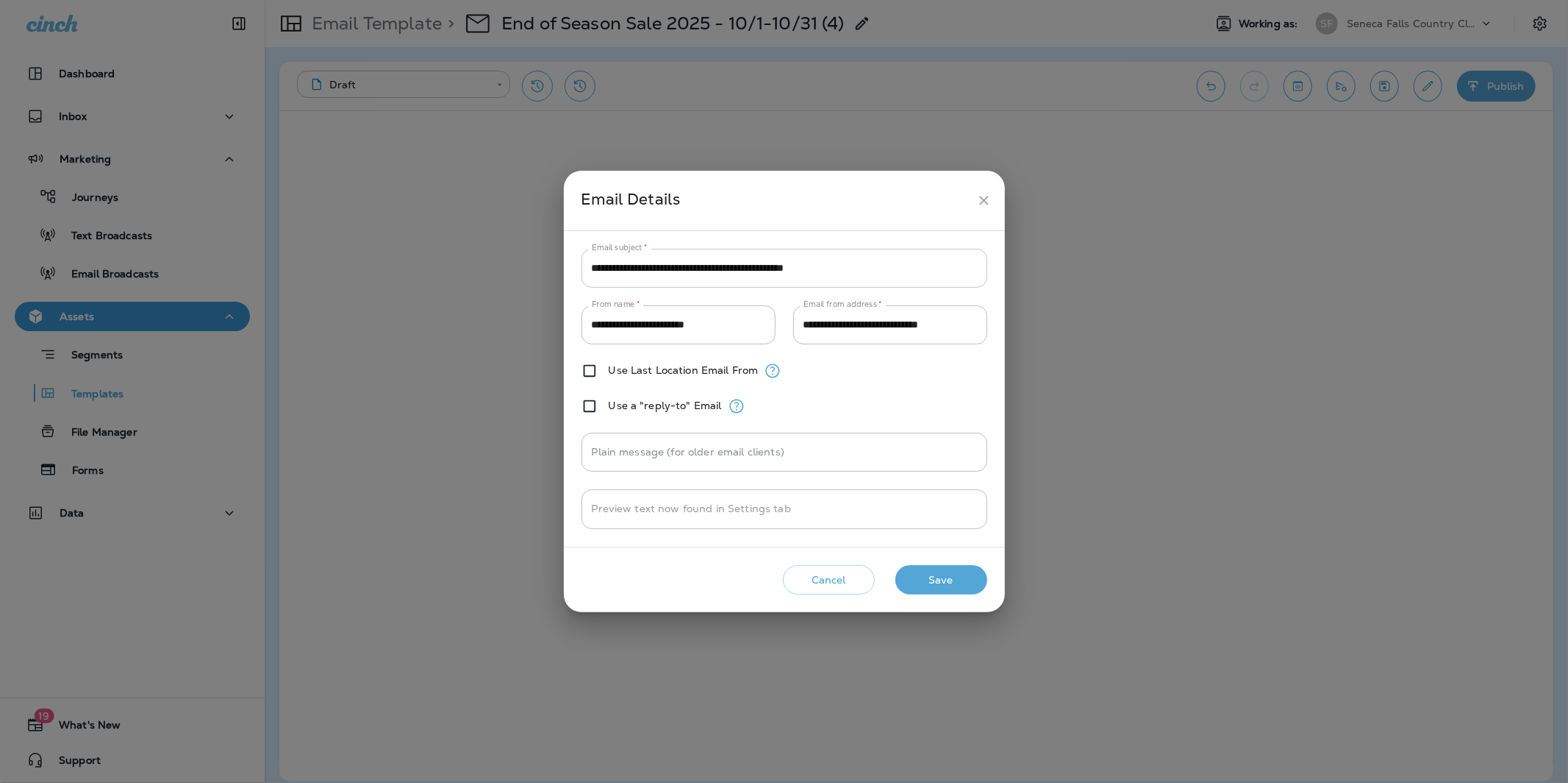
click at [822, 269] on input "**********" at bounding box center [784, 268] width 406 height 39
click at [979, 194] on icon "close" at bounding box center [984, 200] width 16 height 16
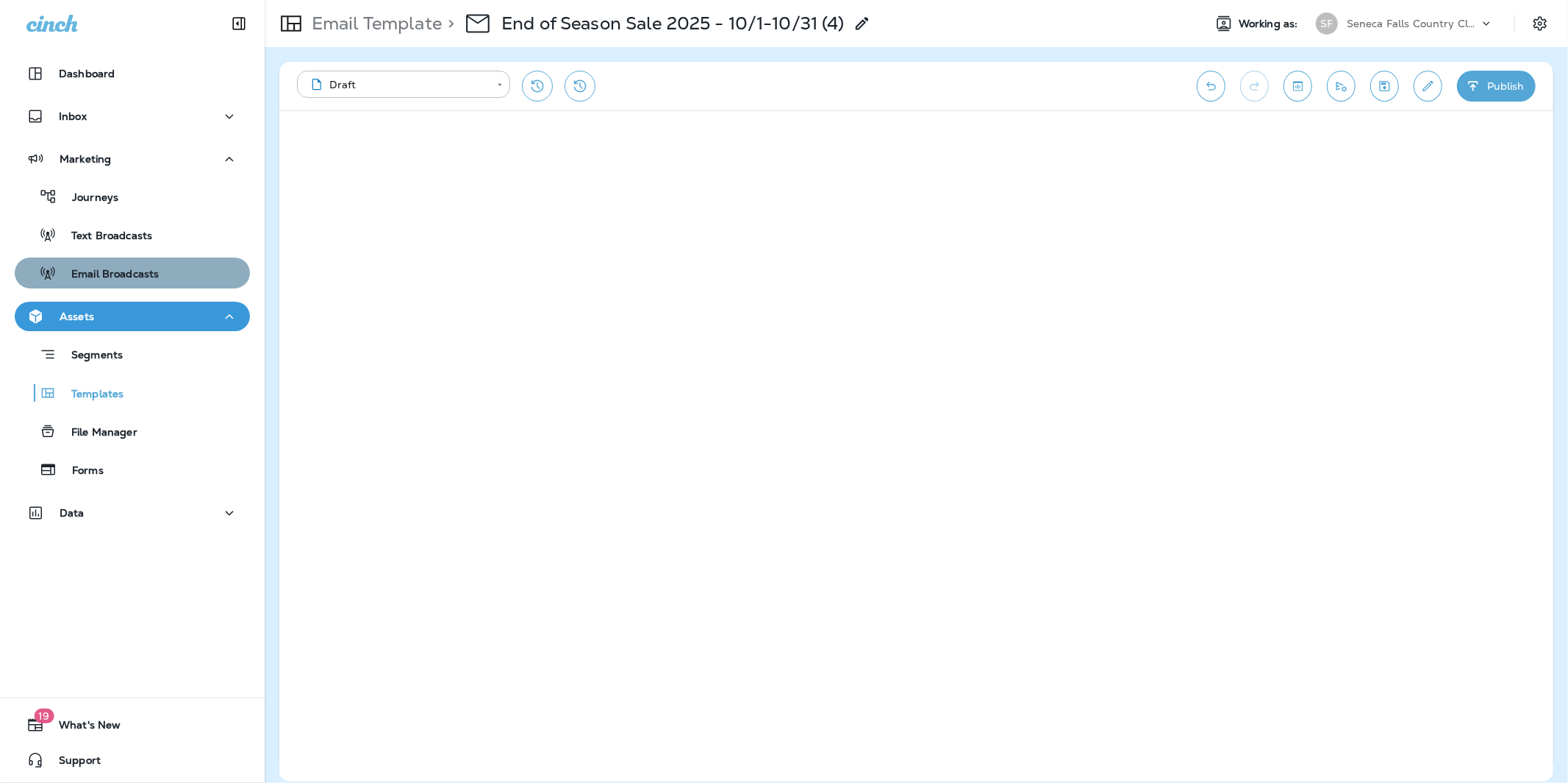
click at [143, 269] on p "Email Broadcasts" at bounding box center [108, 274] width 102 height 14
